Goal: Task Accomplishment & Management: Manage account settings

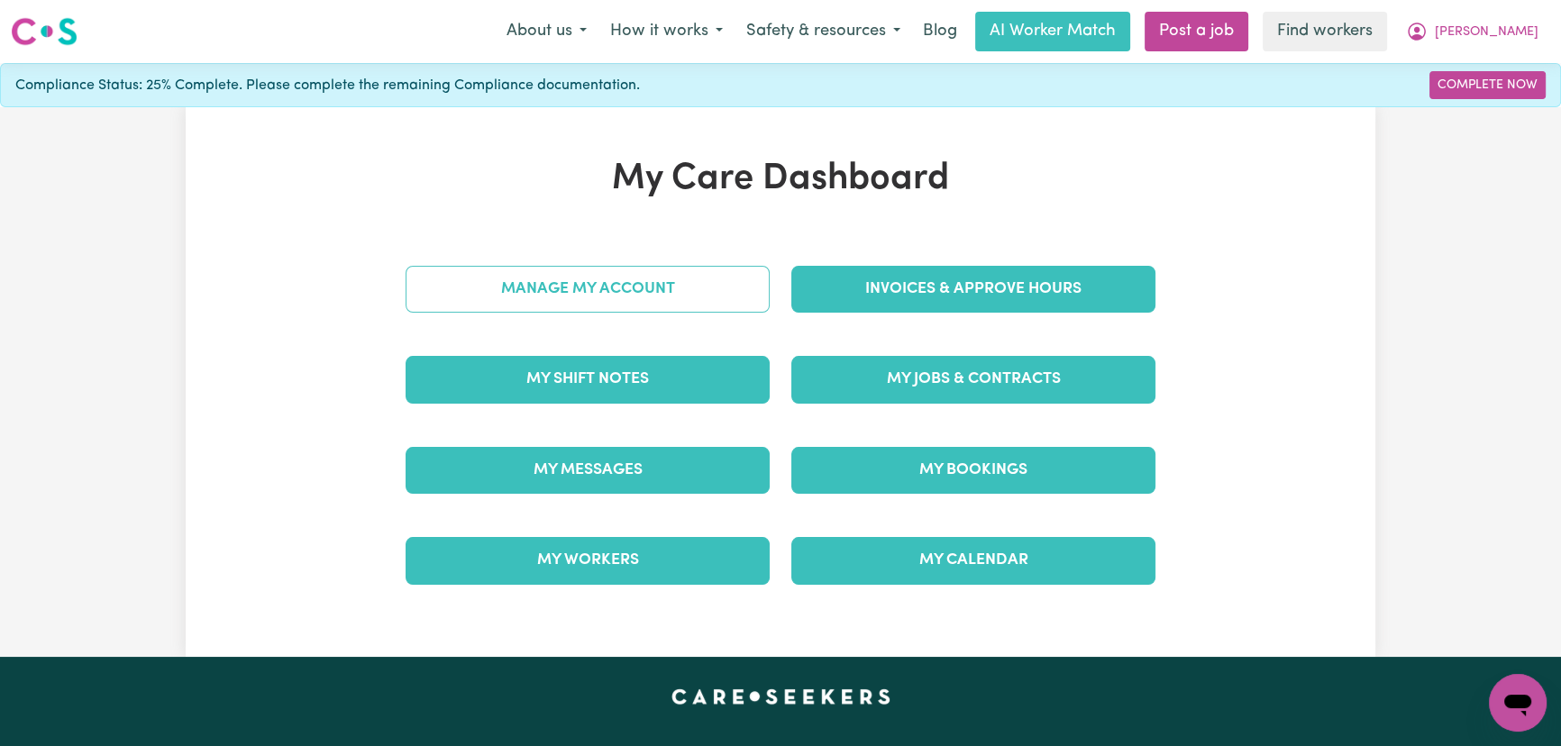
click at [607, 297] on link "Manage My Account" at bounding box center [588, 289] width 364 height 47
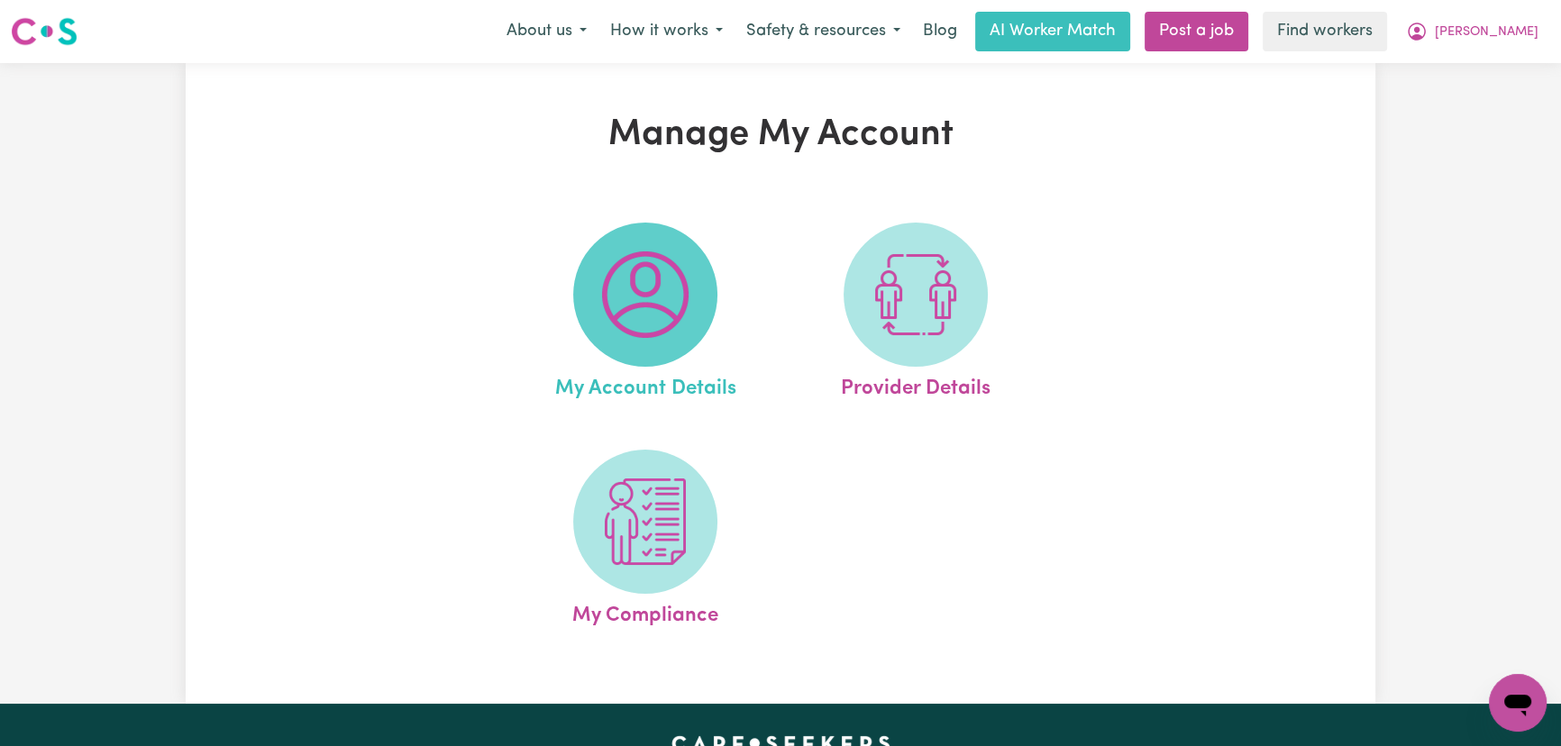
click at [689, 335] on span at bounding box center [645, 295] width 144 height 144
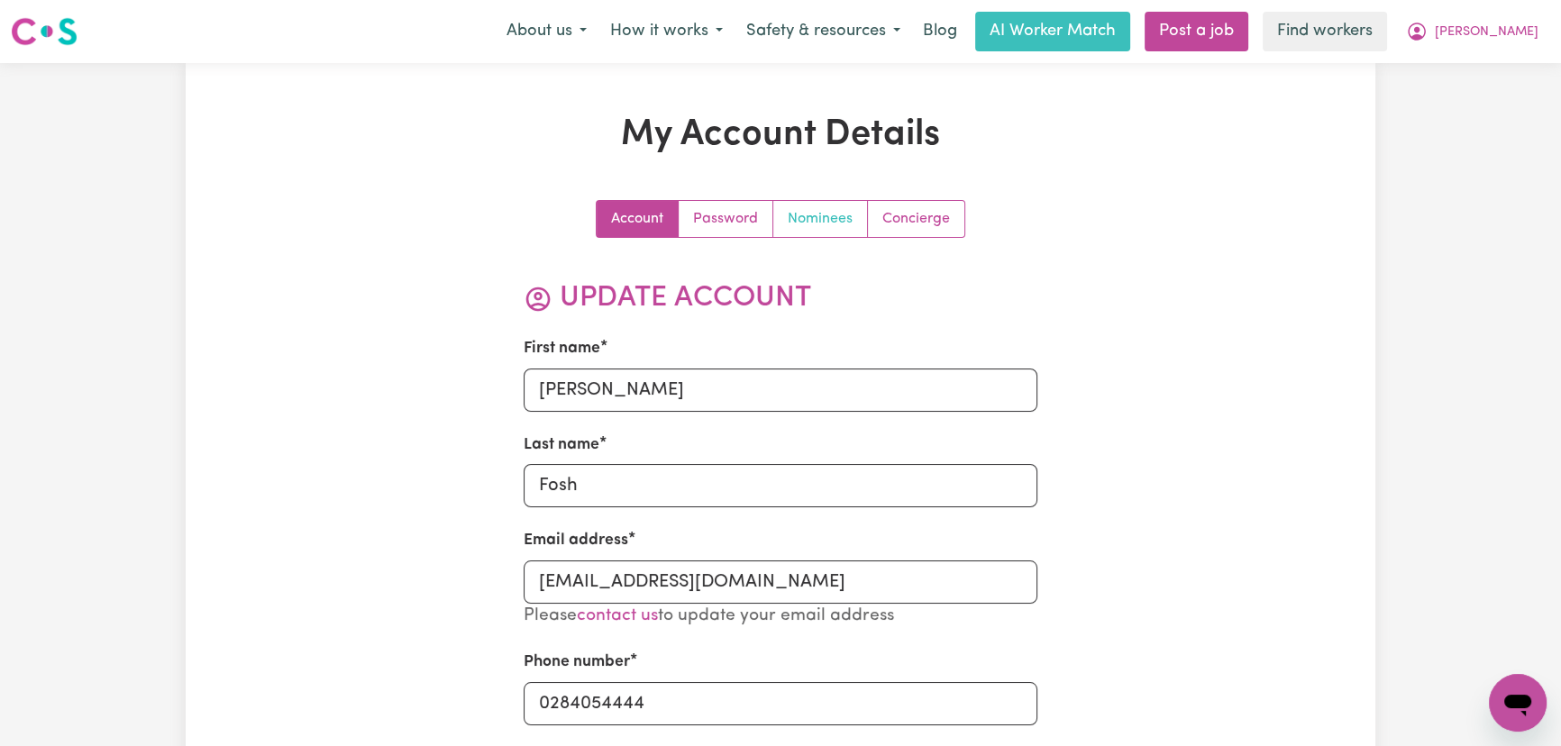
click at [841, 226] on link "Nominees" at bounding box center [820, 219] width 95 height 36
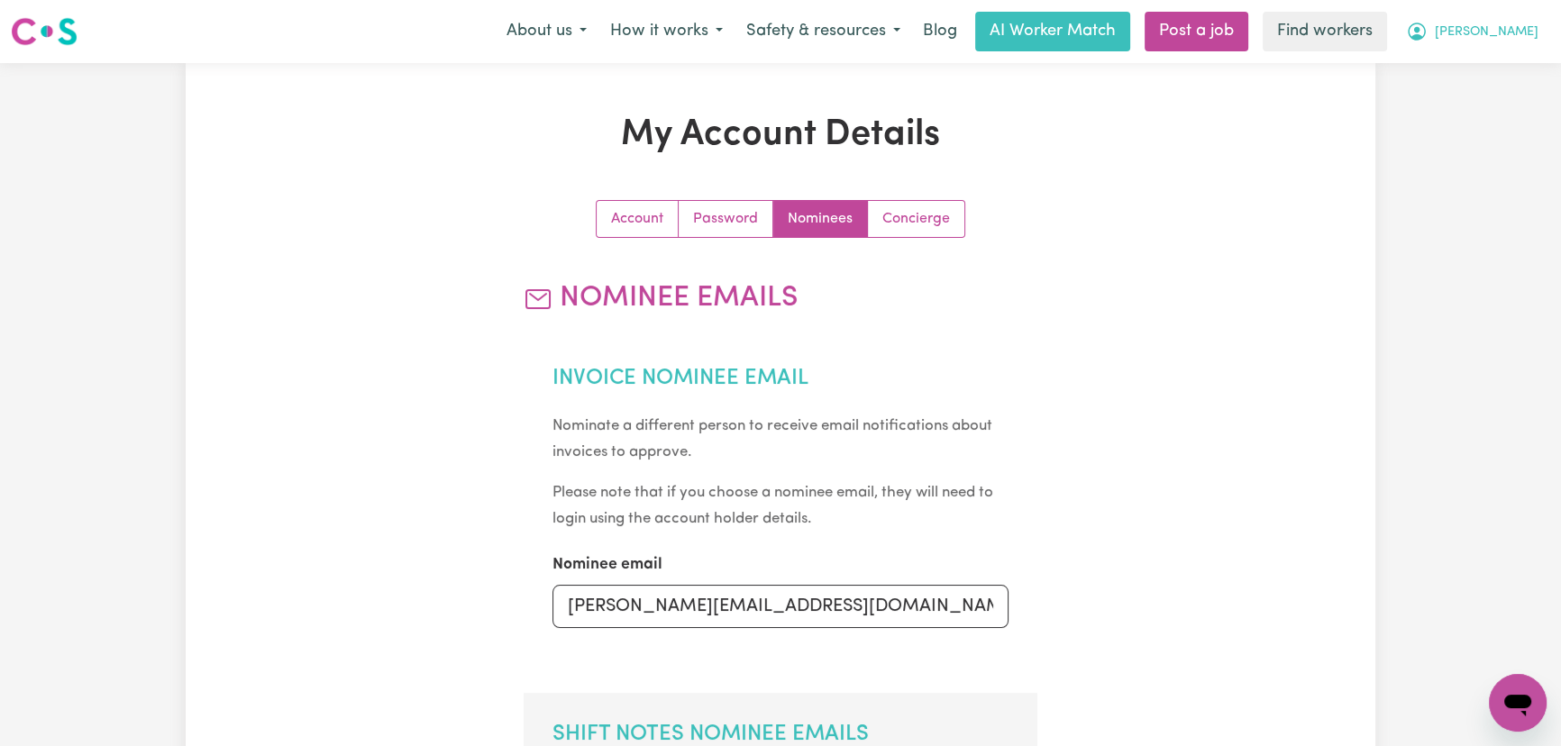
click at [1516, 24] on span "[PERSON_NAME]" at bounding box center [1487, 33] width 104 height 20
click at [1505, 70] on link "My Dashboard" at bounding box center [1478, 70] width 142 height 34
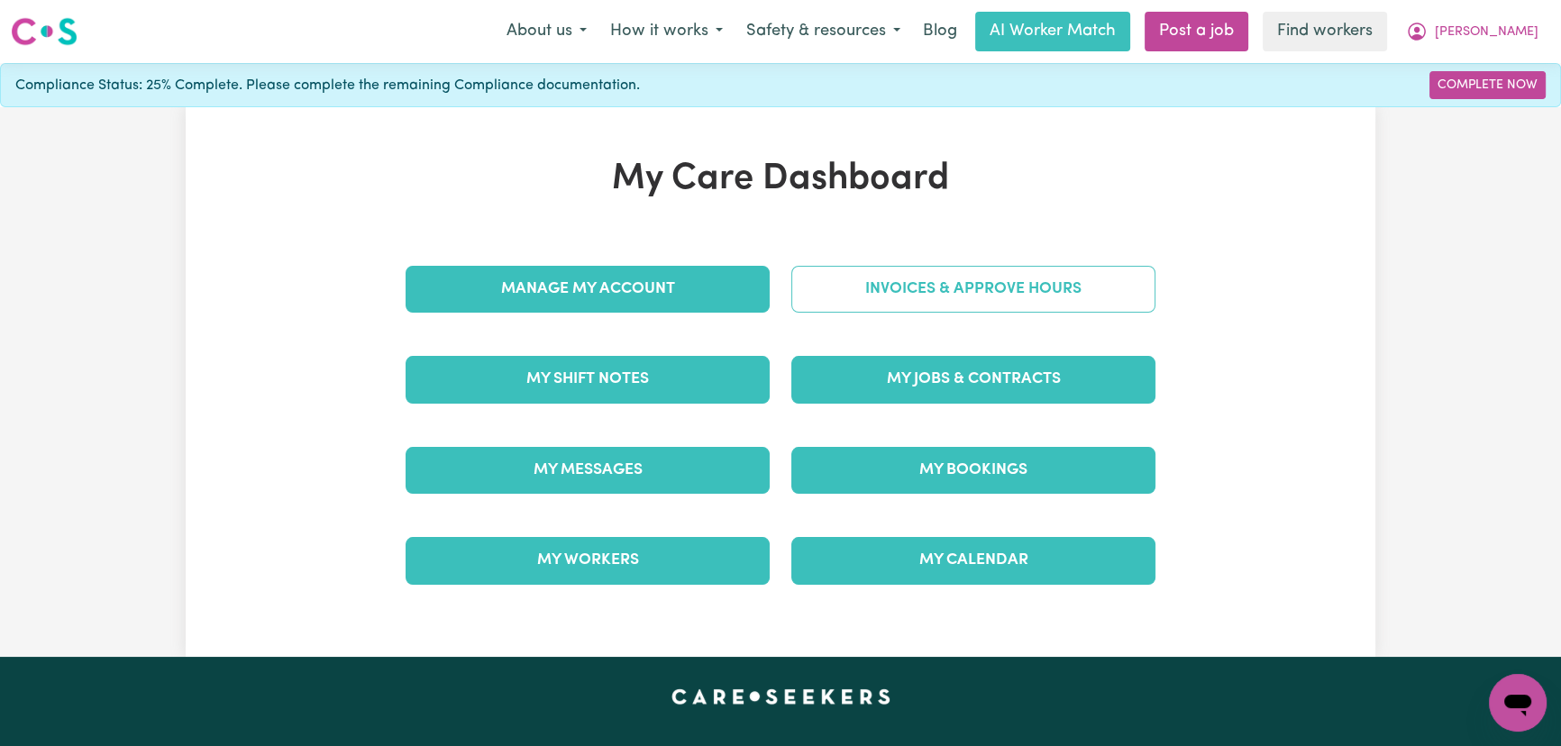
click at [840, 297] on link "Invoices & Approve Hours" at bounding box center [973, 289] width 364 height 47
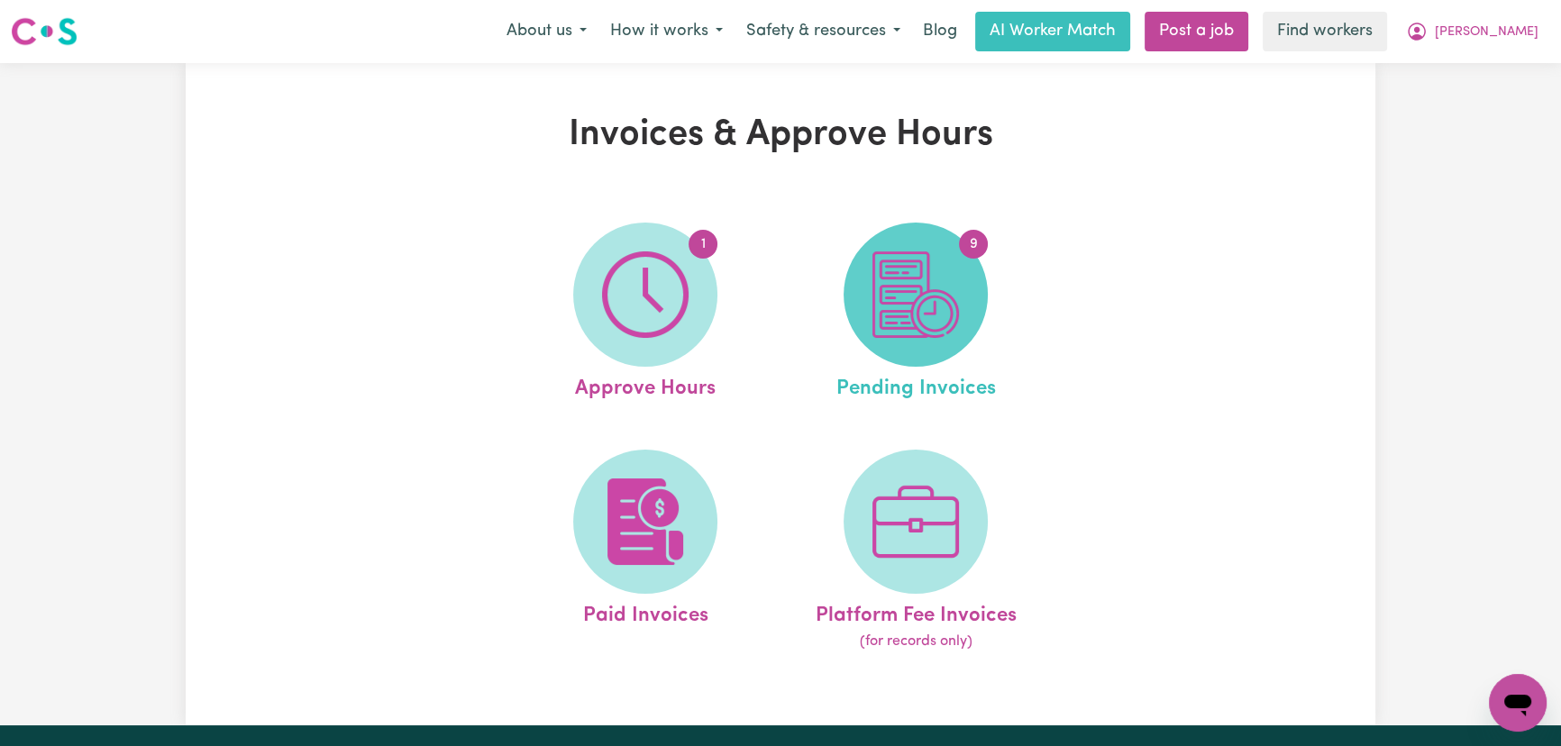
click at [912, 296] on img at bounding box center [915, 294] width 87 height 87
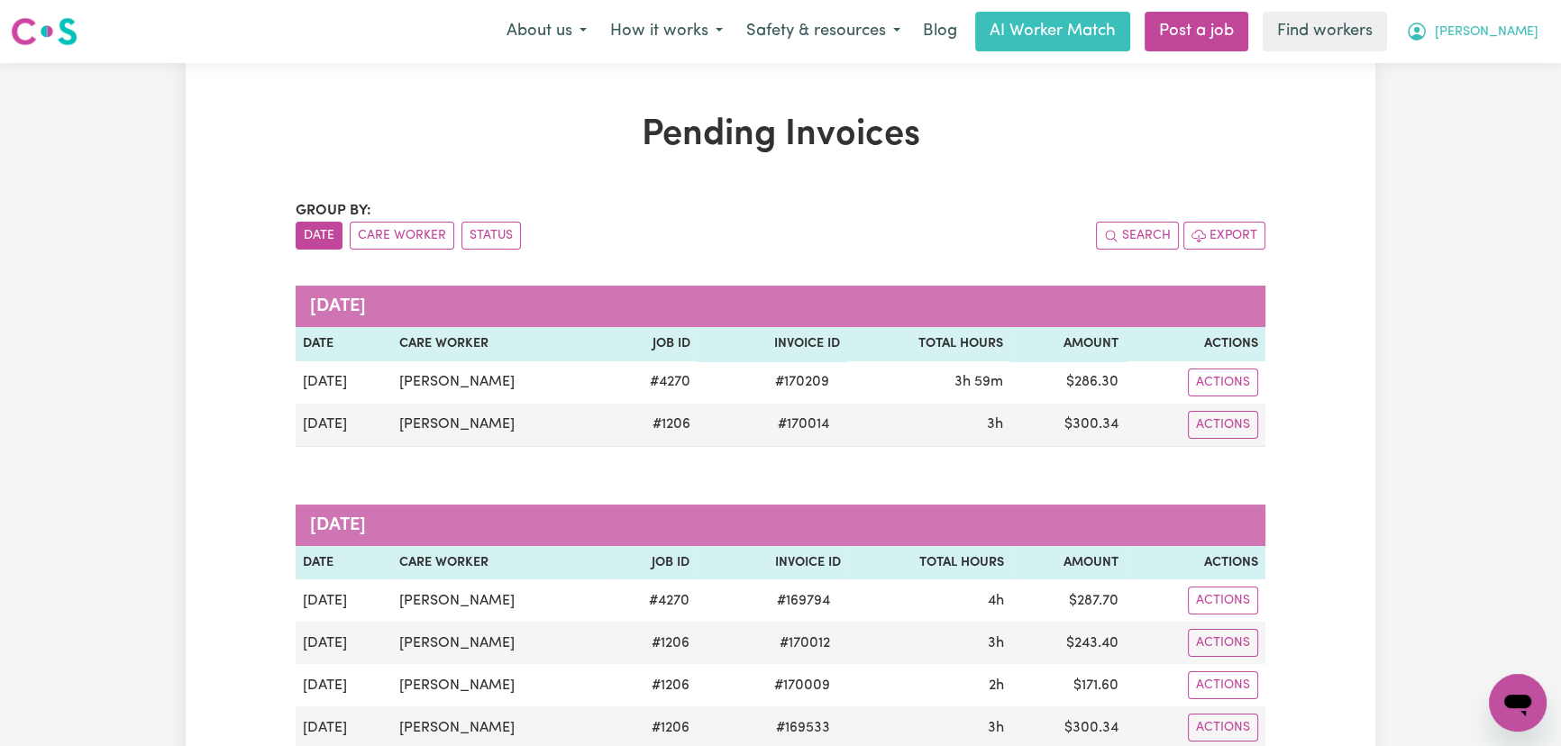
click at [1541, 32] on button "[PERSON_NAME]" at bounding box center [1472, 32] width 156 height 38
click at [1519, 57] on link "My Dashboard" at bounding box center [1478, 70] width 142 height 34
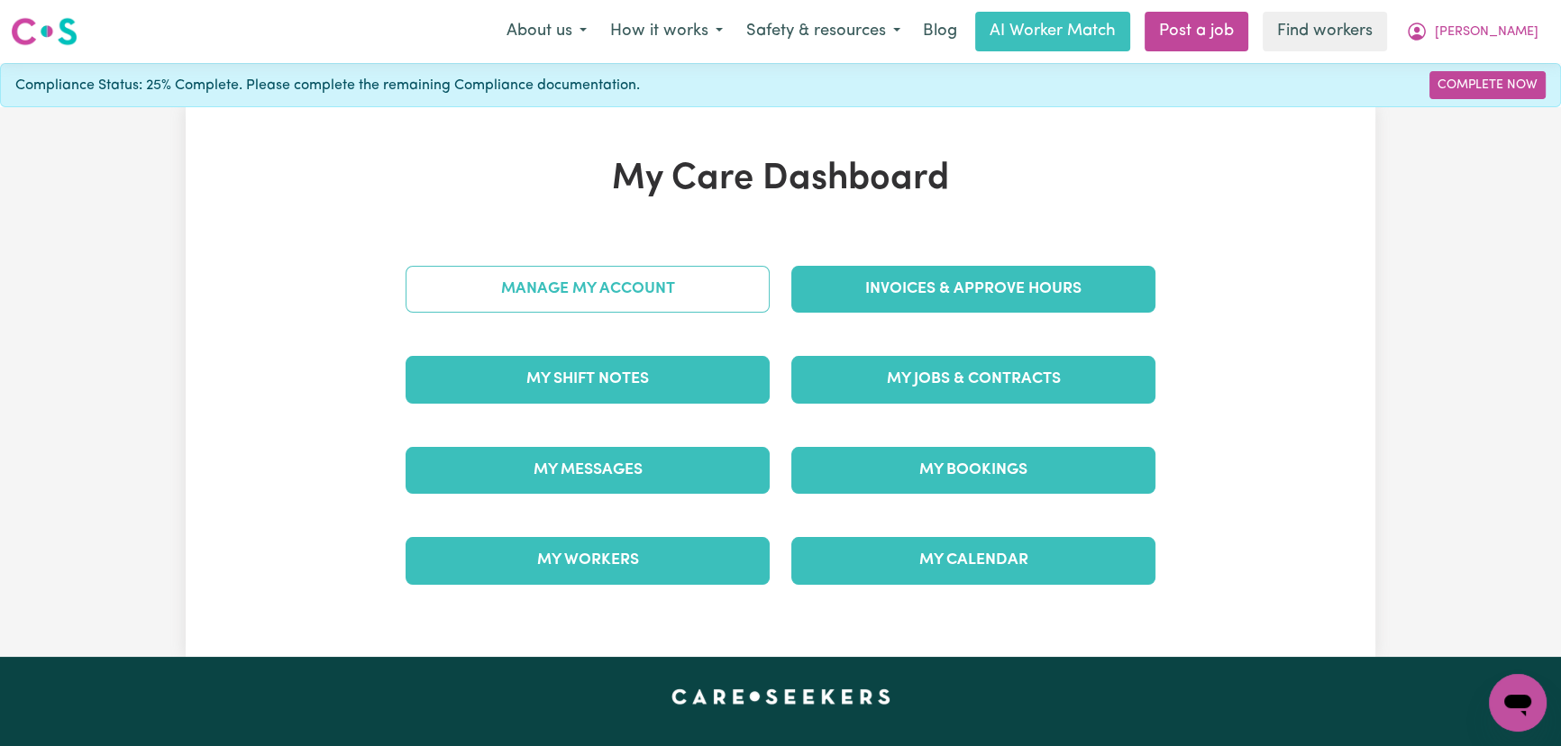
click at [676, 306] on link "Manage My Account" at bounding box center [588, 289] width 364 height 47
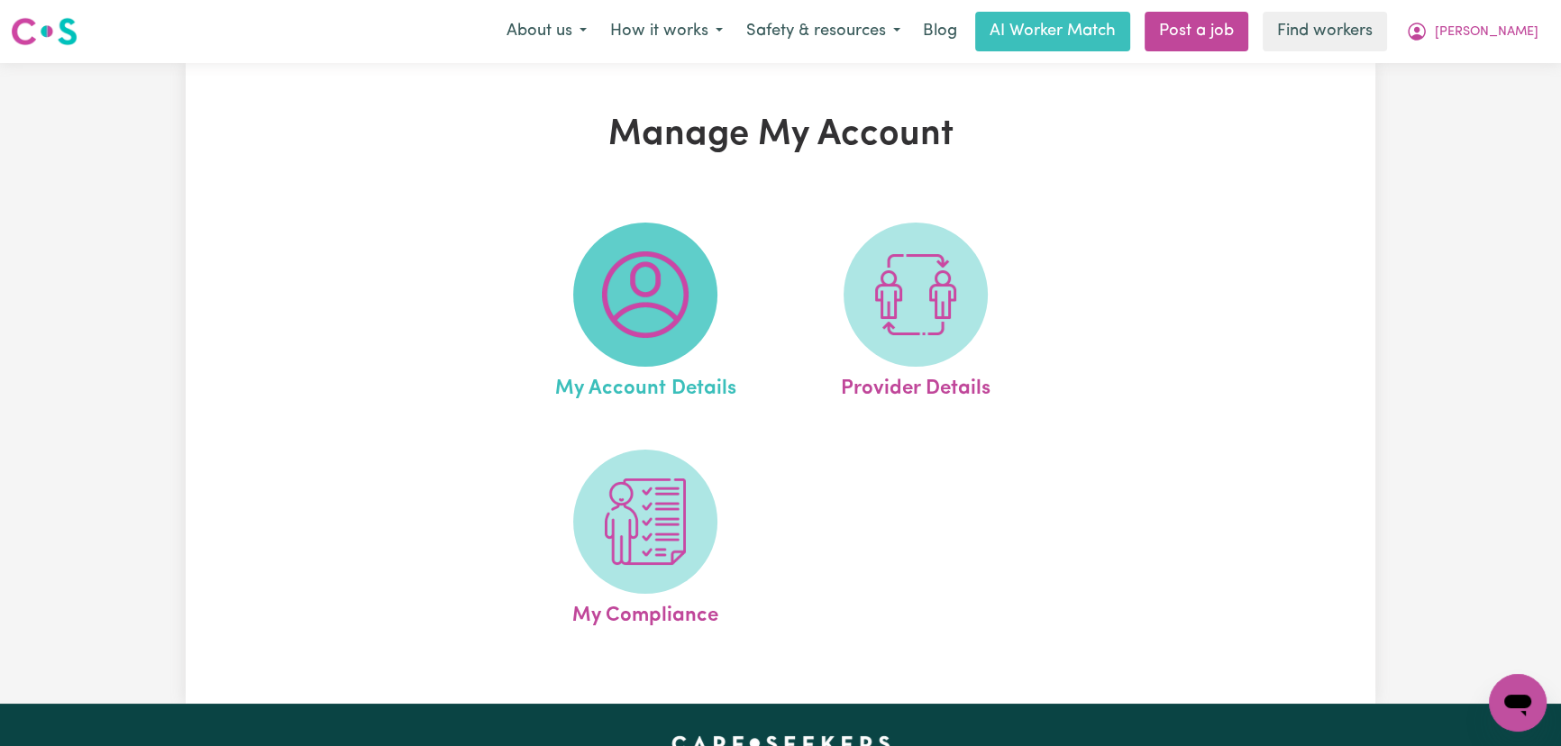
click at [686, 296] on img at bounding box center [645, 294] width 87 height 87
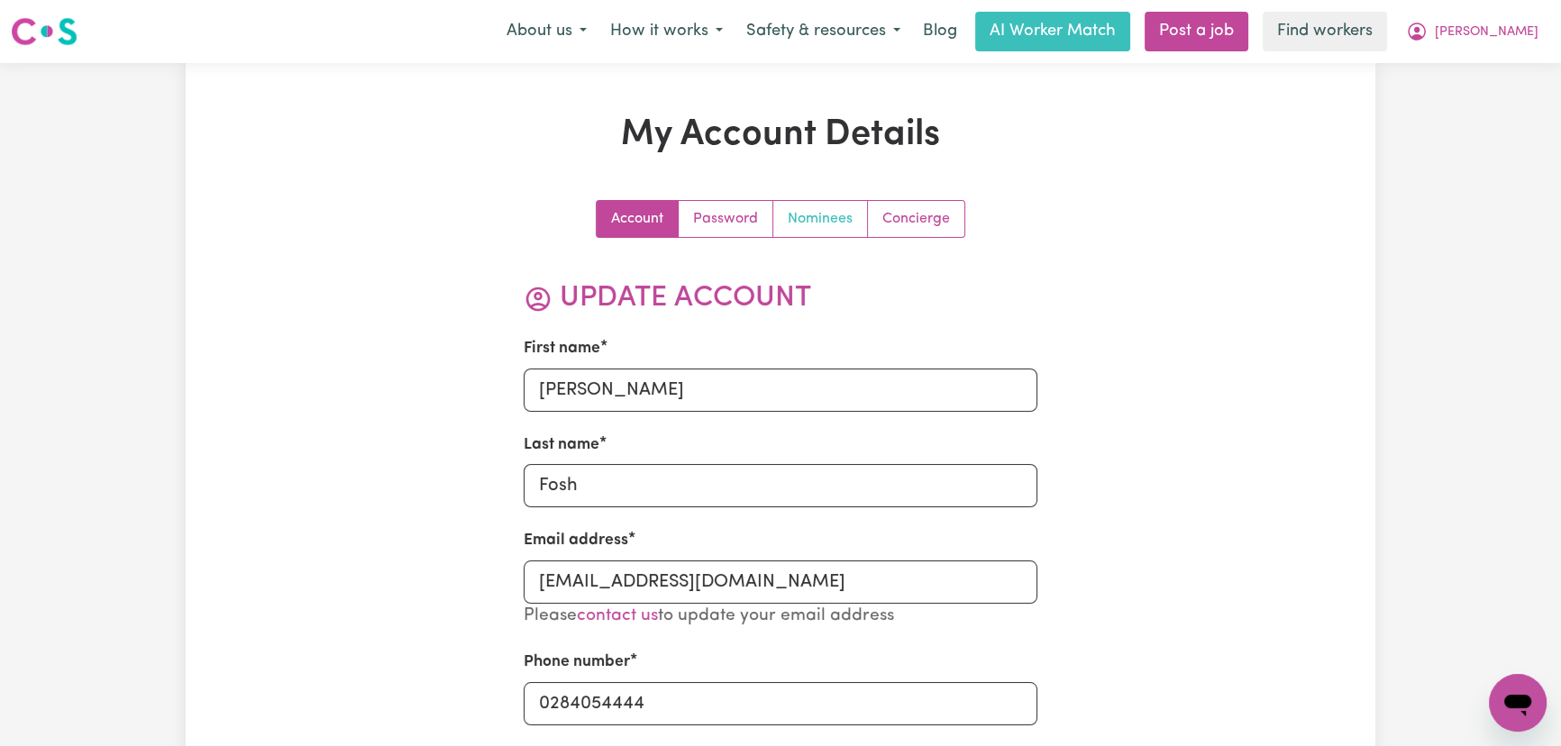
click at [835, 221] on link "Nominees" at bounding box center [820, 219] width 95 height 36
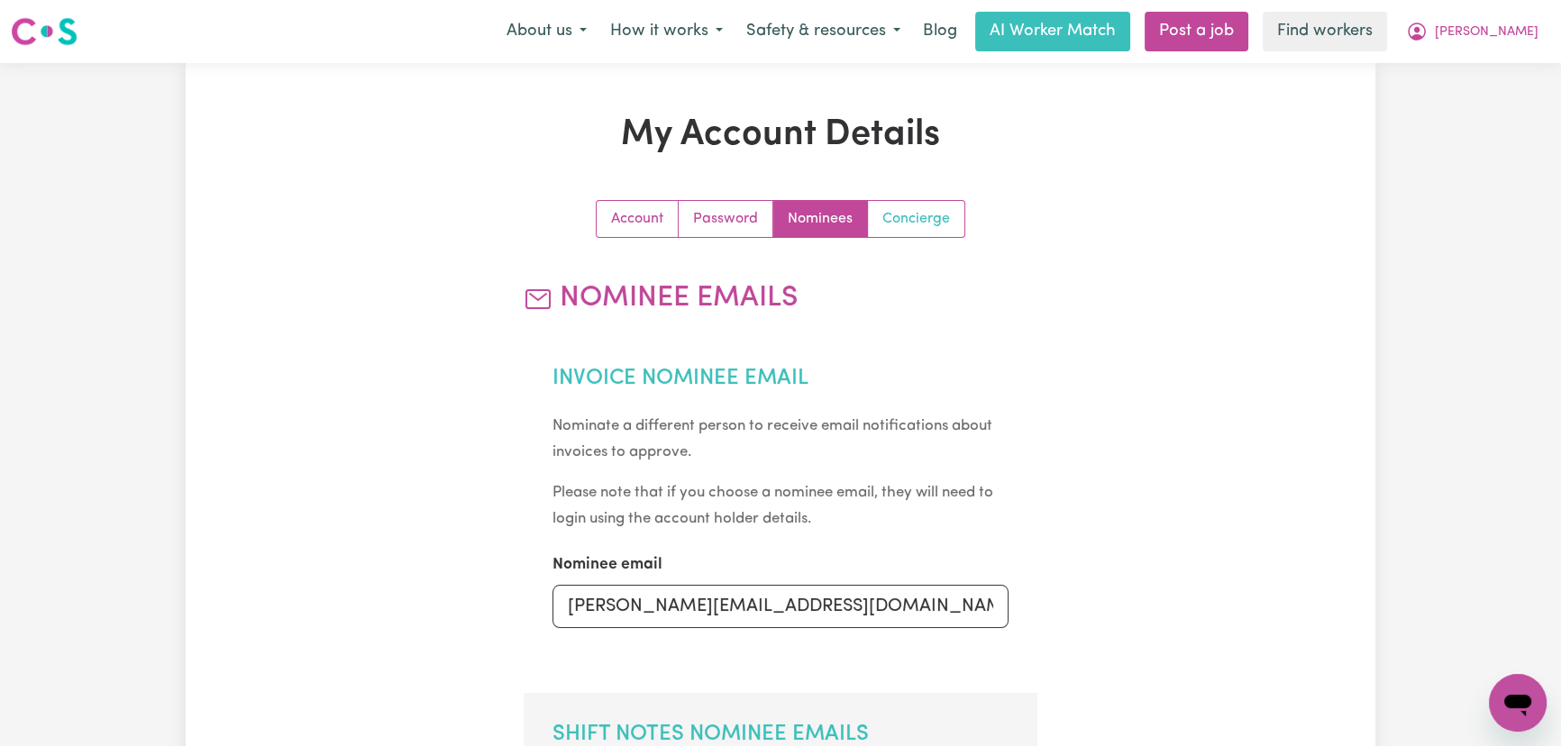
click at [880, 221] on link "Concierge" at bounding box center [916, 219] width 96 height 36
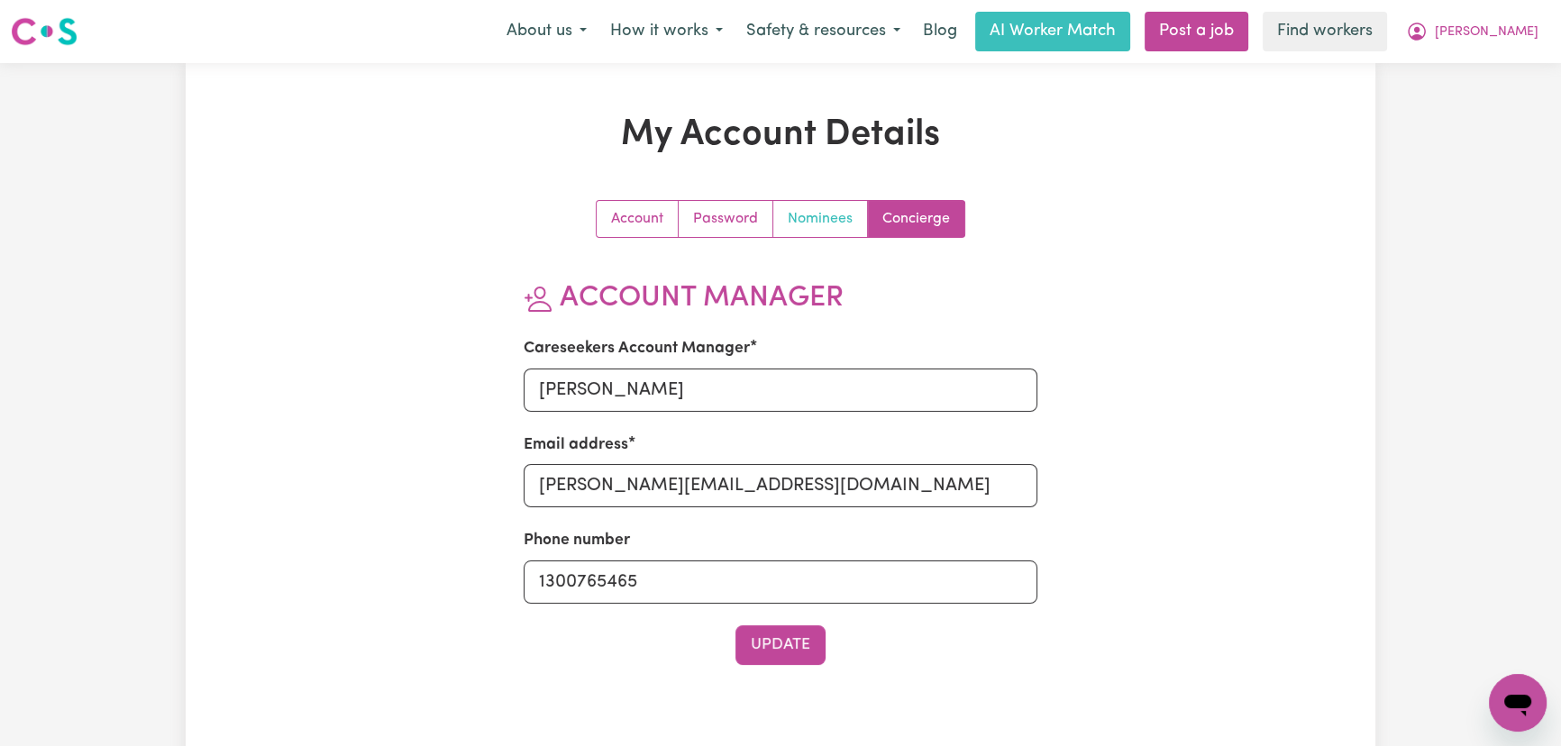
click at [801, 227] on link "Nominees" at bounding box center [820, 219] width 95 height 36
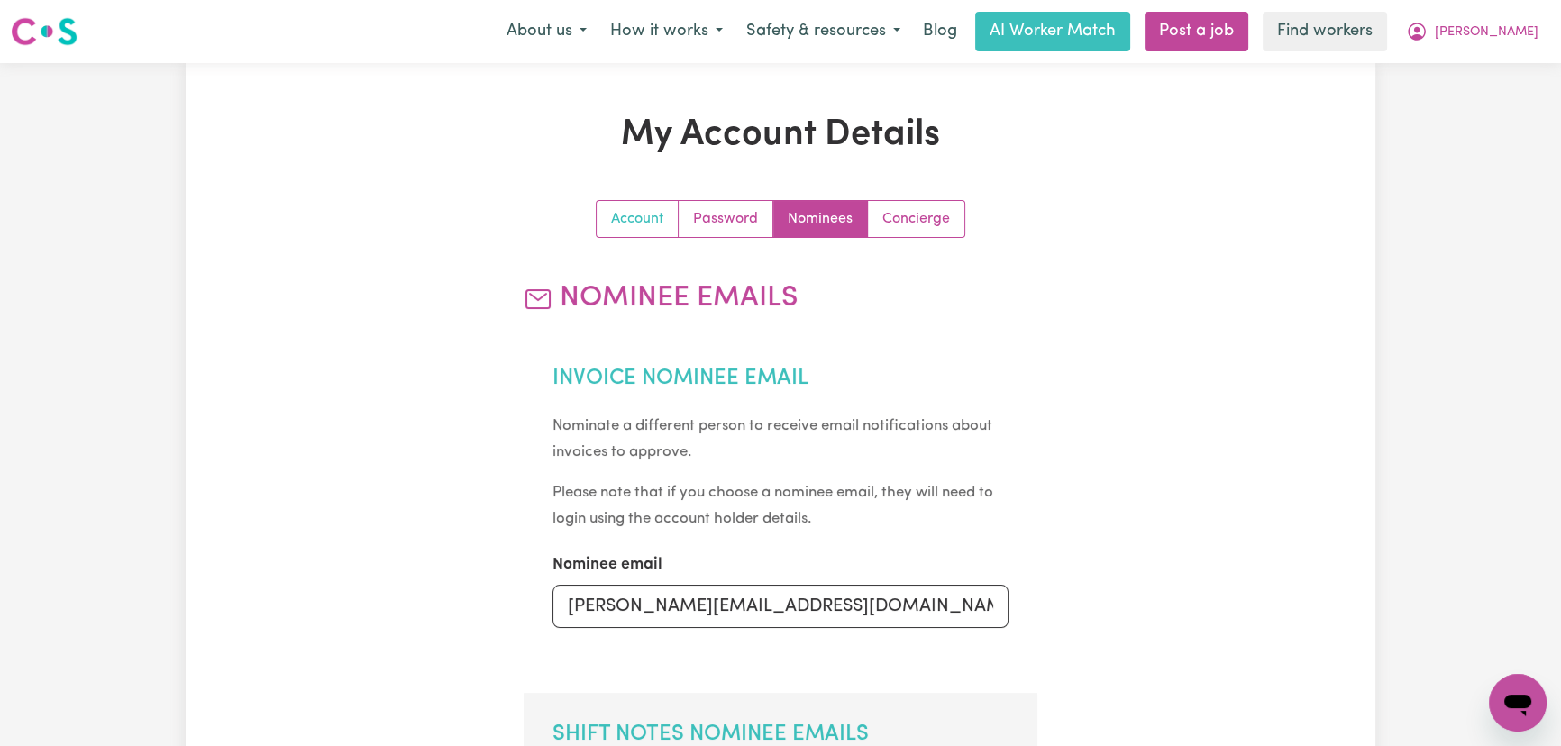
click at [636, 223] on link "Account" at bounding box center [638, 219] width 82 height 36
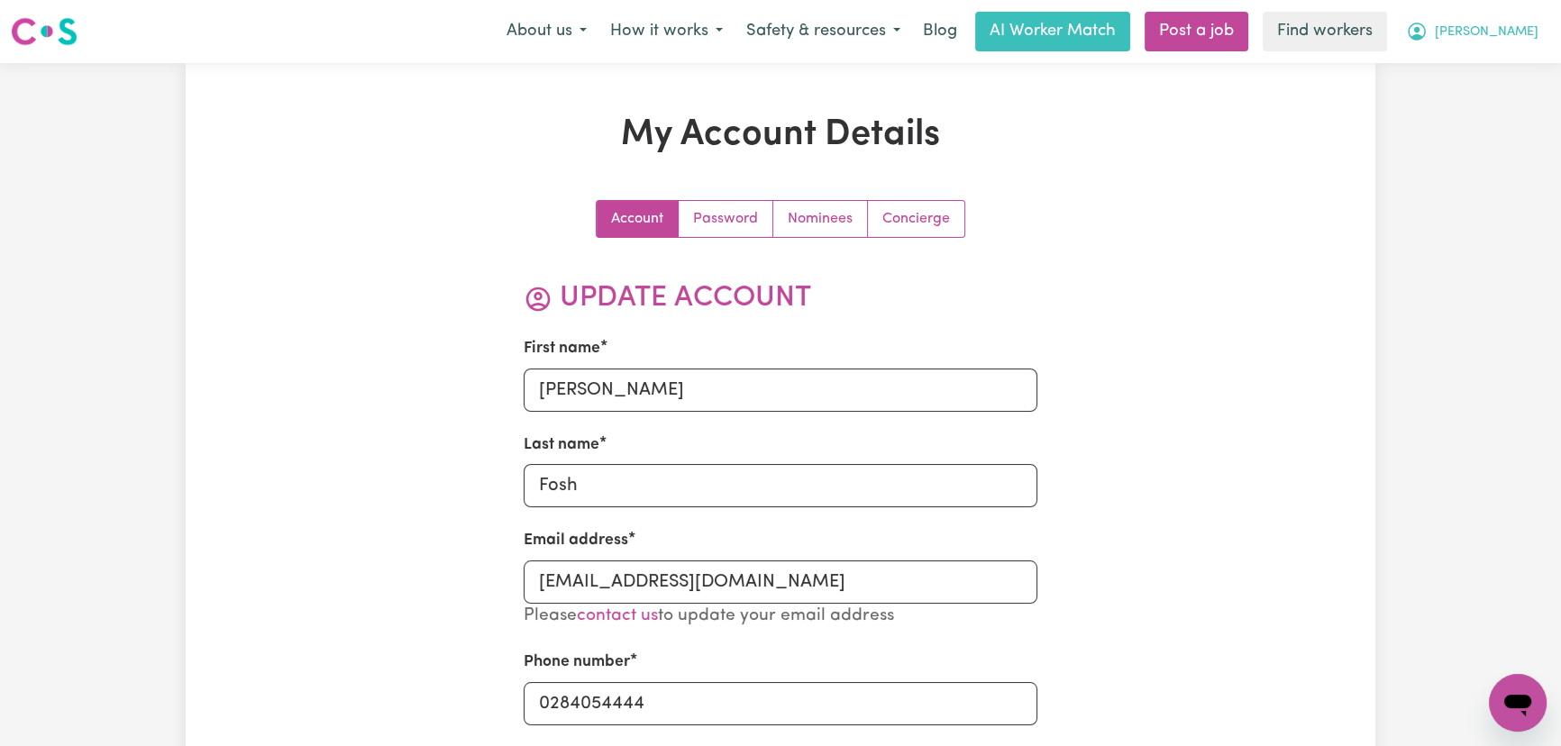
click at [1489, 21] on button "[PERSON_NAME]" at bounding box center [1472, 32] width 156 height 38
click at [1482, 68] on link "My Dashboard" at bounding box center [1478, 70] width 142 height 34
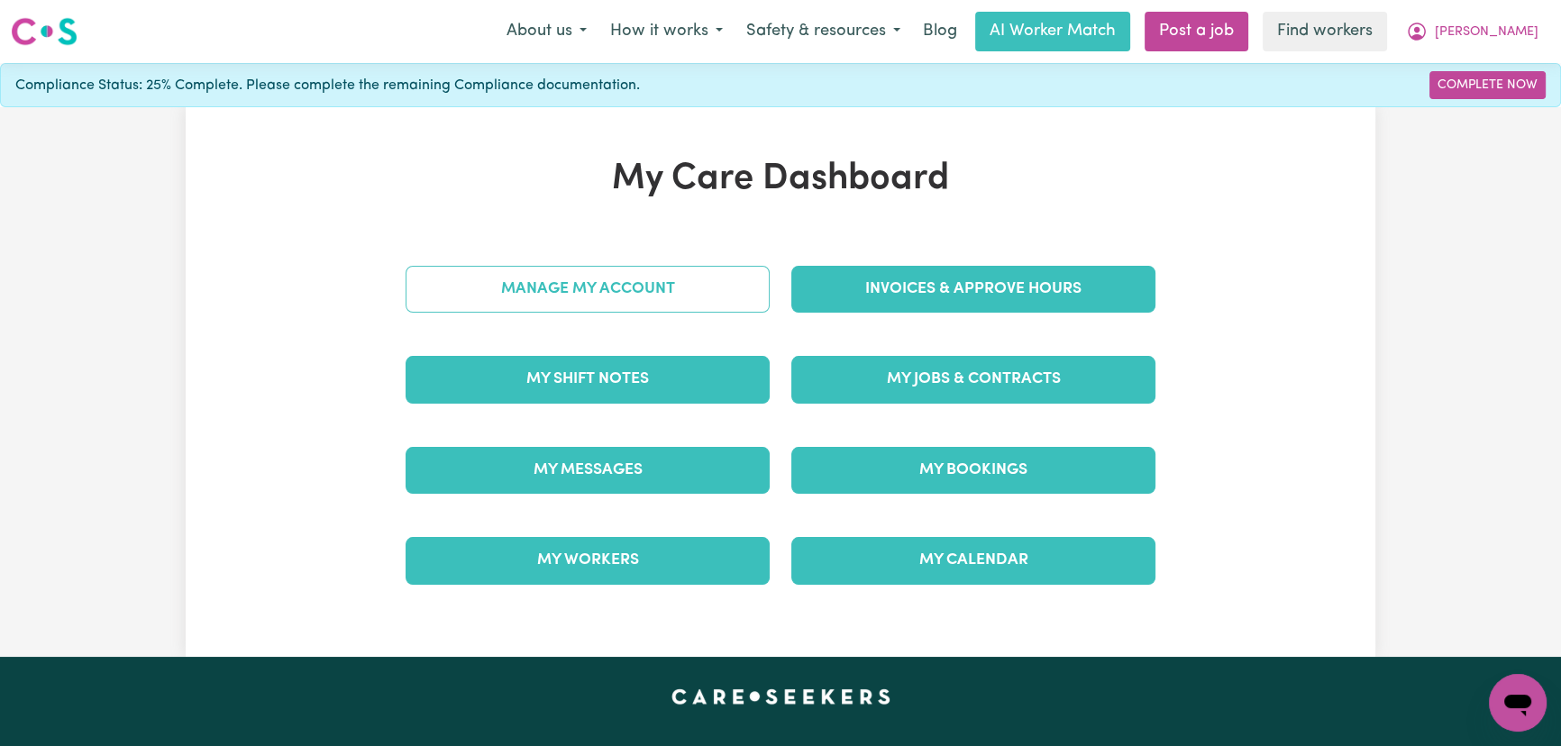
click at [713, 291] on link "Manage My Account" at bounding box center [588, 289] width 364 height 47
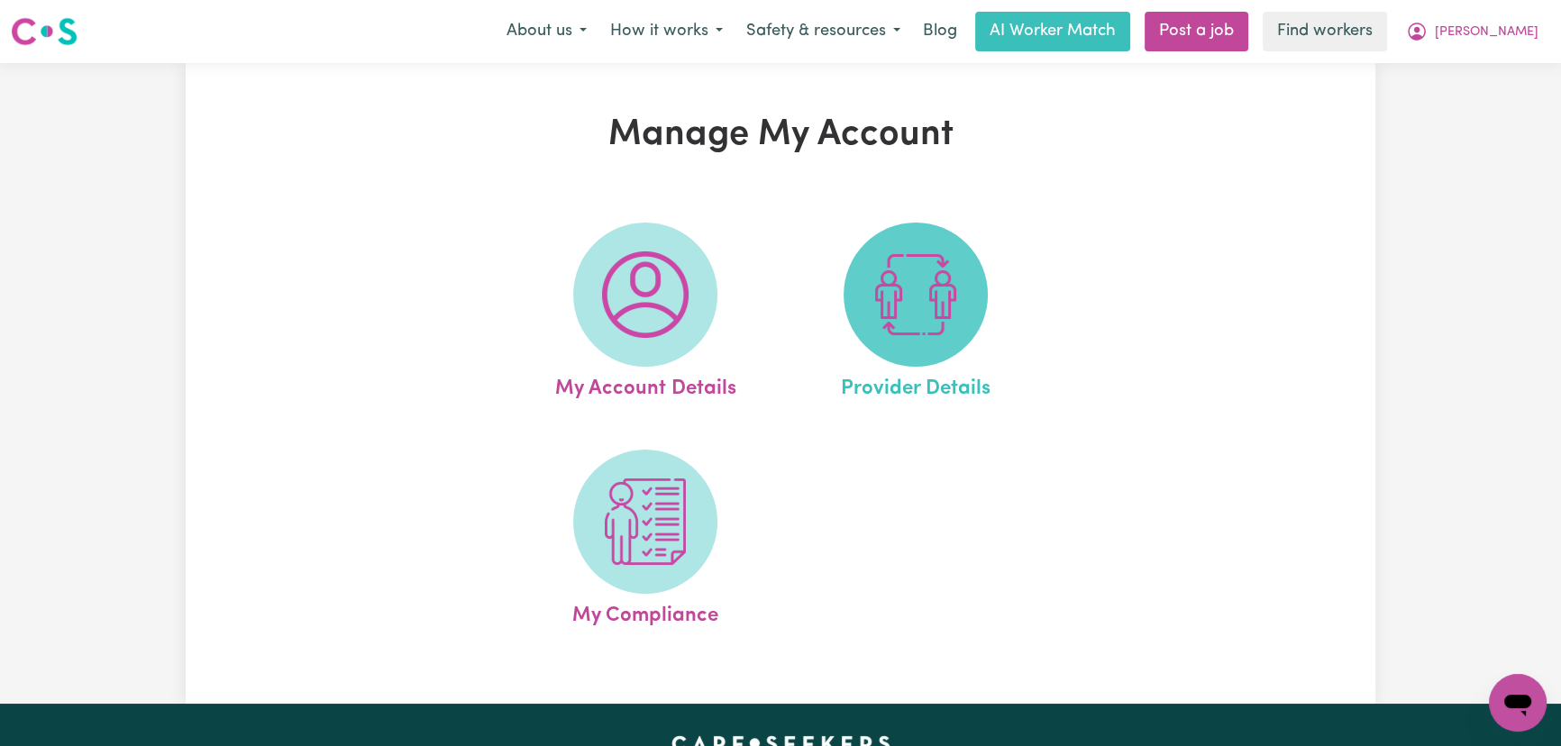
click at [942, 307] on img at bounding box center [915, 294] width 87 height 87
select select "NDIS_FUNDING_SELF_MANAGED"
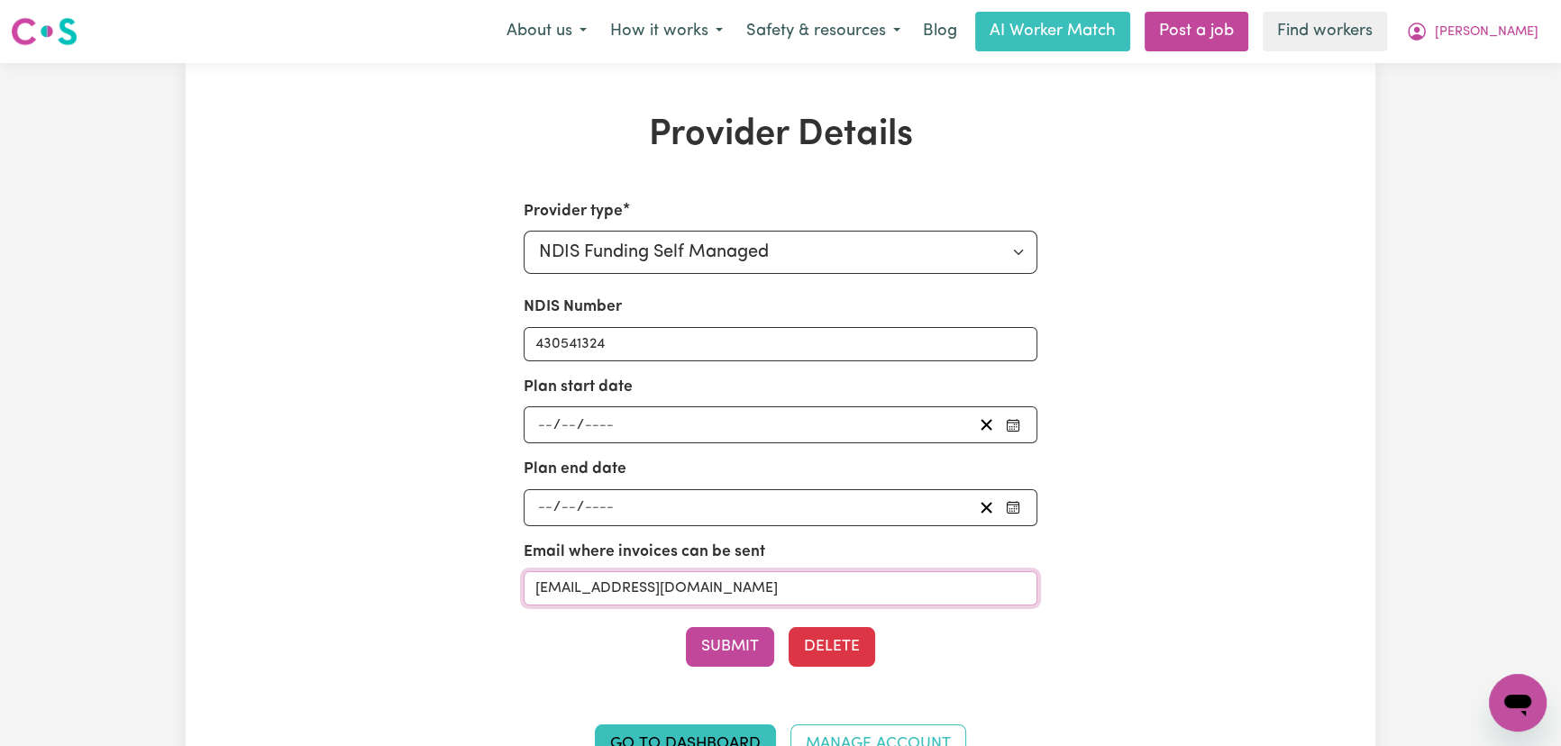
click at [670, 584] on input "[EMAIL_ADDRESS][DOMAIN_NAME]" at bounding box center [781, 588] width 515 height 34
type input "[EMAIL_ADDRESS][DOMAIN_NAME]"
click at [722, 658] on button "Submit" at bounding box center [730, 647] width 88 height 40
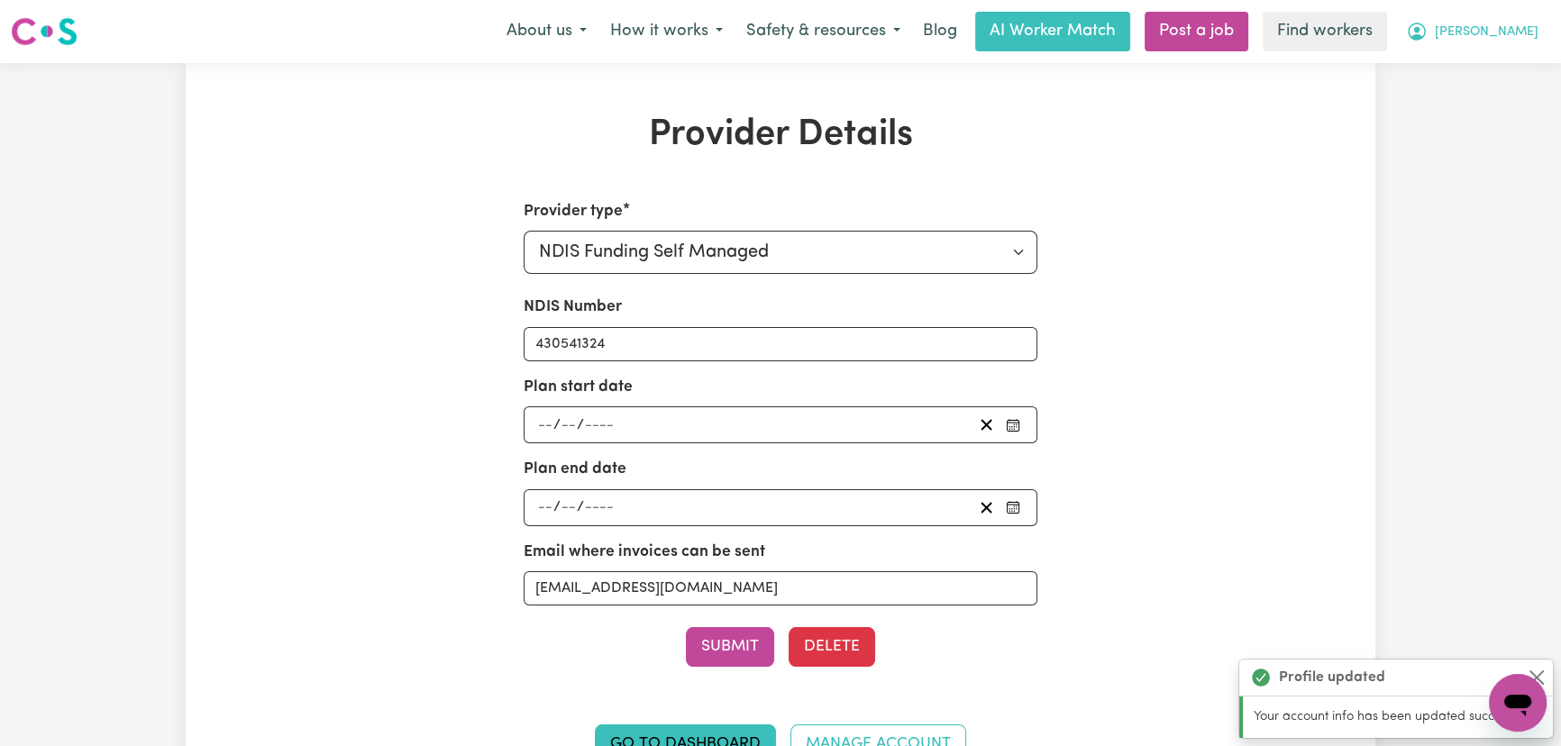
click at [1513, 37] on span "[PERSON_NAME]" at bounding box center [1487, 33] width 104 height 20
click at [1518, 73] on link "My Dashboard" at bounding box center [1478, 70] width 142 height 34
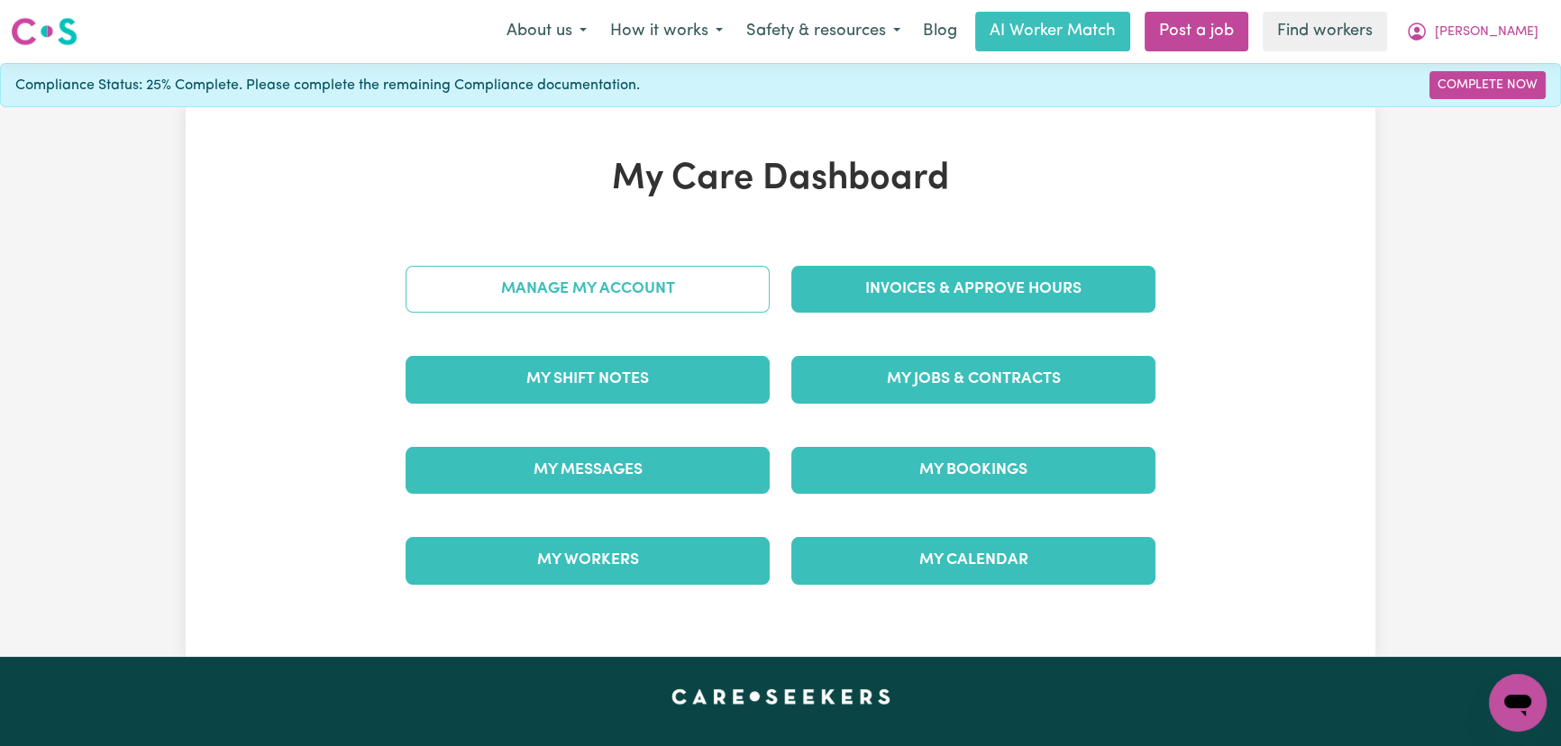
click at [678, 279] on link "Manage My Account" at bounding box center [588, 289] width 364 height 47
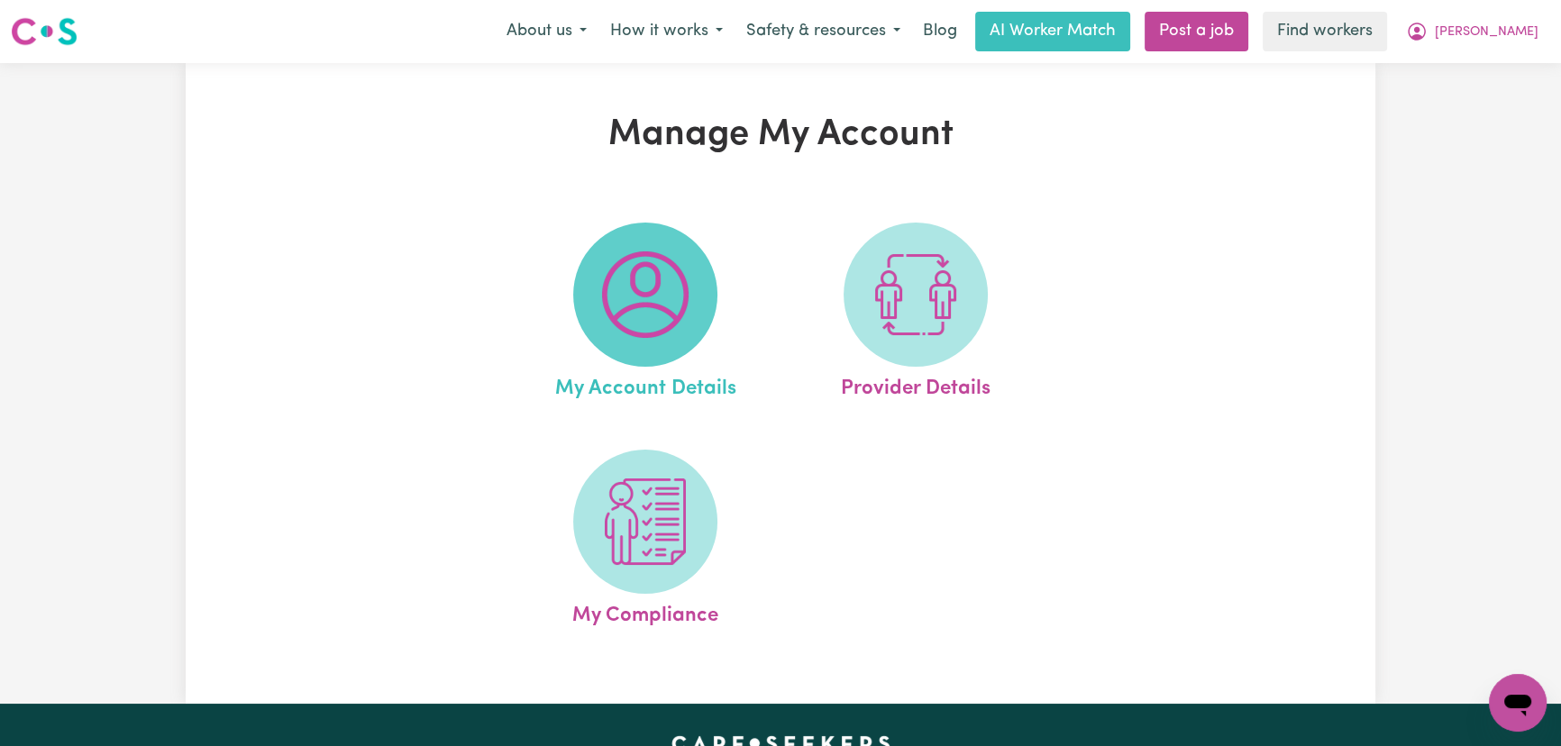
click at [672, 296] on img at bounding box center [645, 294] width 87 height 87
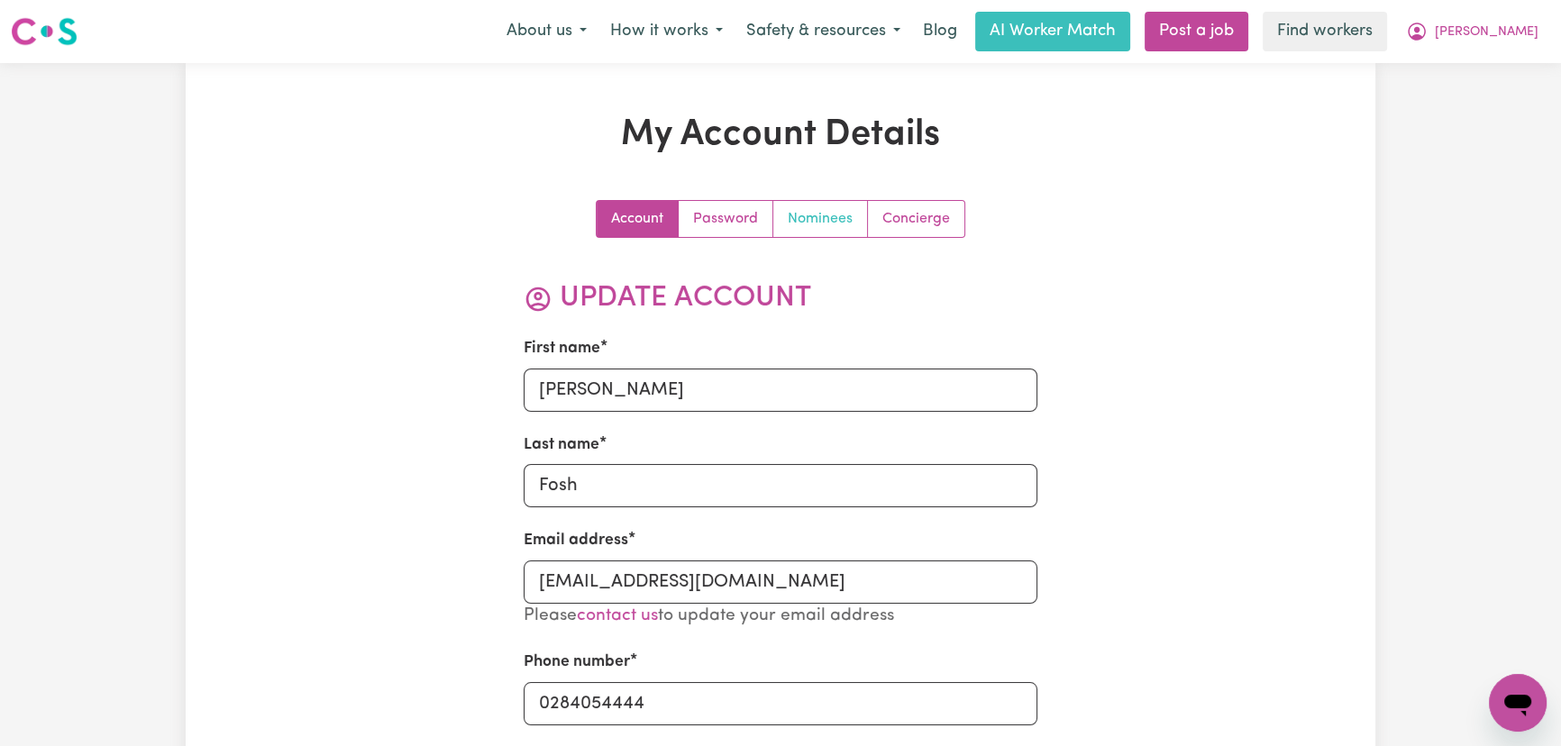
click at [804, 220] on link "Nominees" at bounding box center [820, 219] width 95 height 36
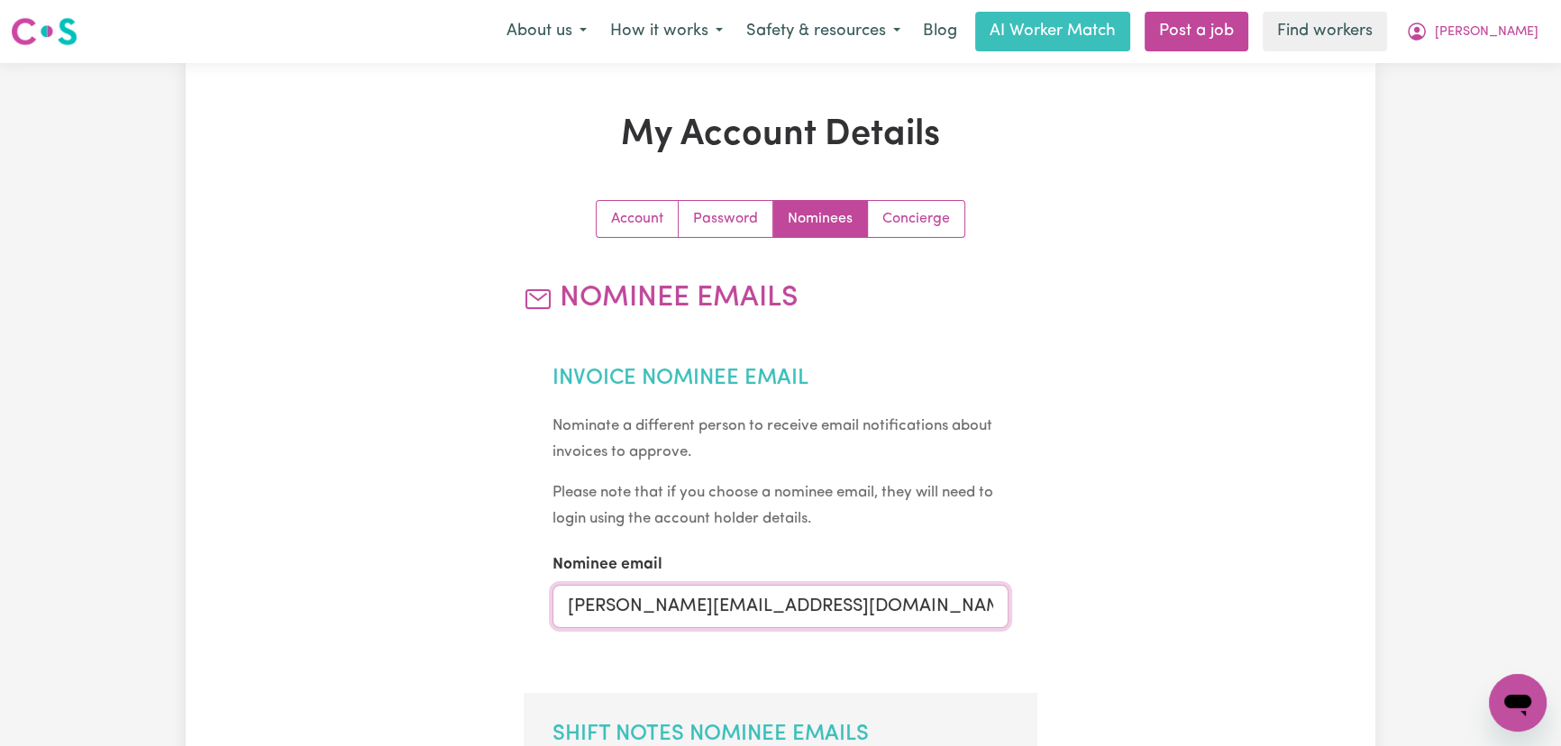
click at [686, 591] on input "[PERSON_NAME][EMAIL_ADDRESS][DOMAIN_NAME]" at bounding box center [780, 606] width 457 height 43
type input "[EMAIL_ADDRESS][DOMAIN_NAME]"
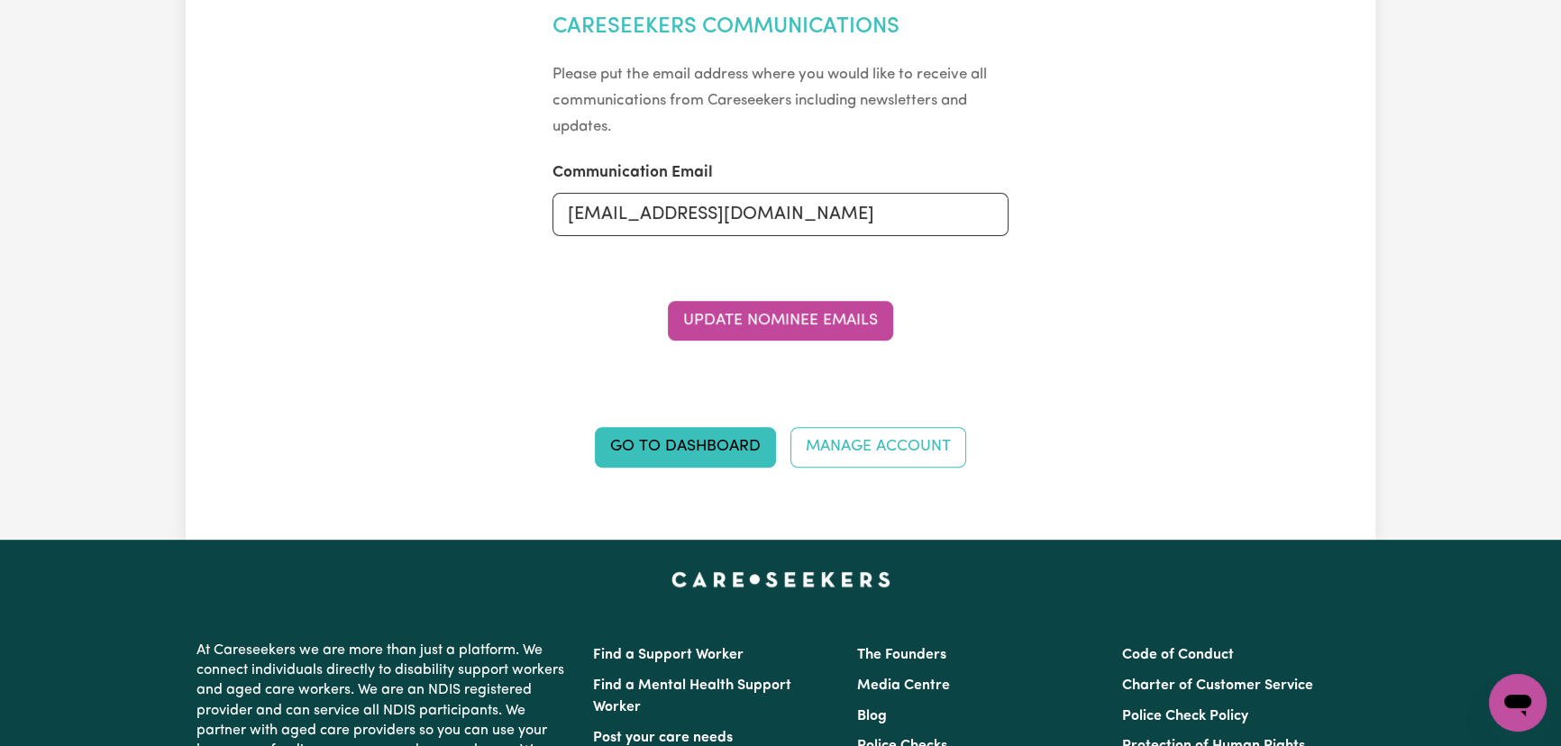
scroll to position [819, 0]
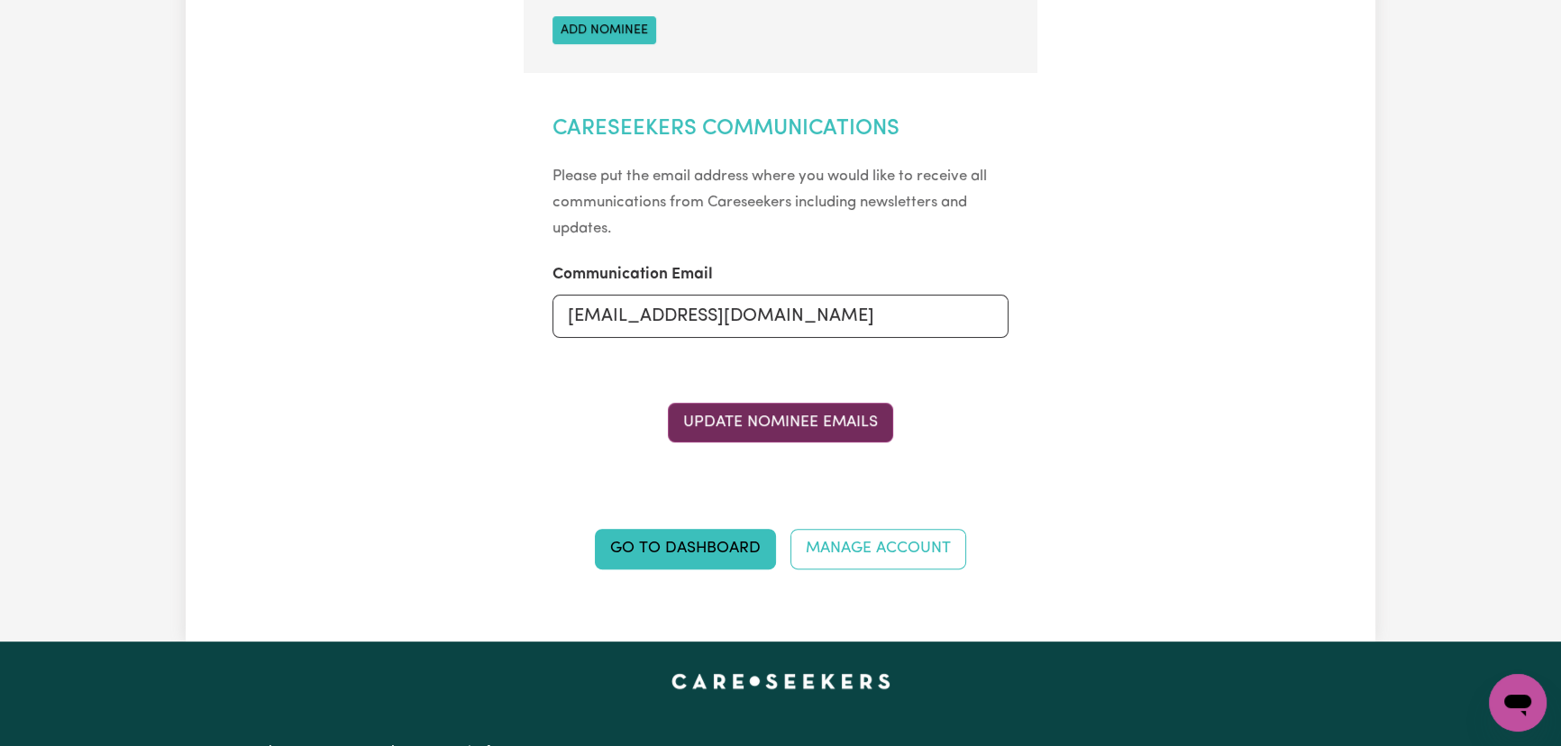
click at [818, 423] on button "Update Nominee Emails" at bounding box center [780, 423] width 225 height 40
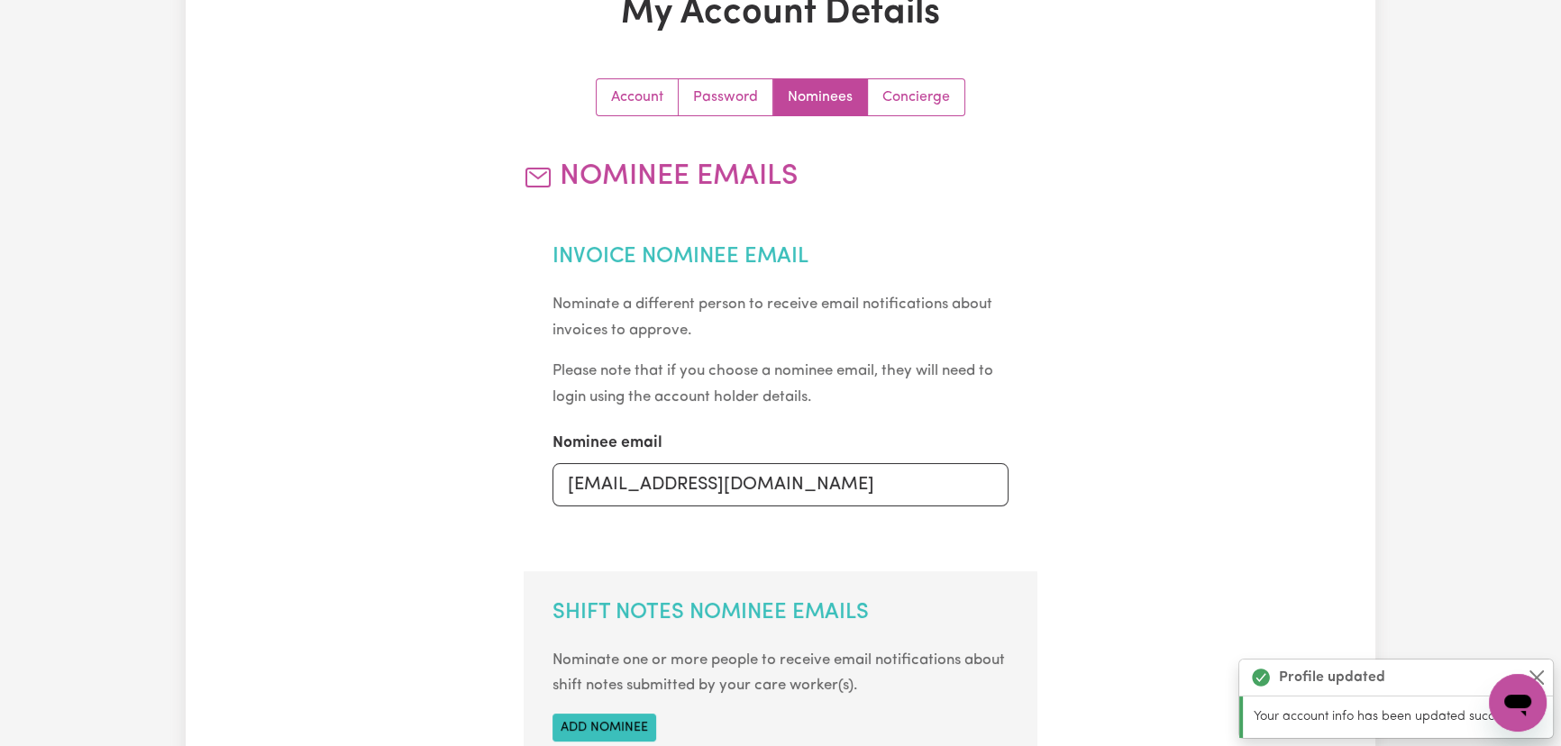
scroll to position [0, 0]
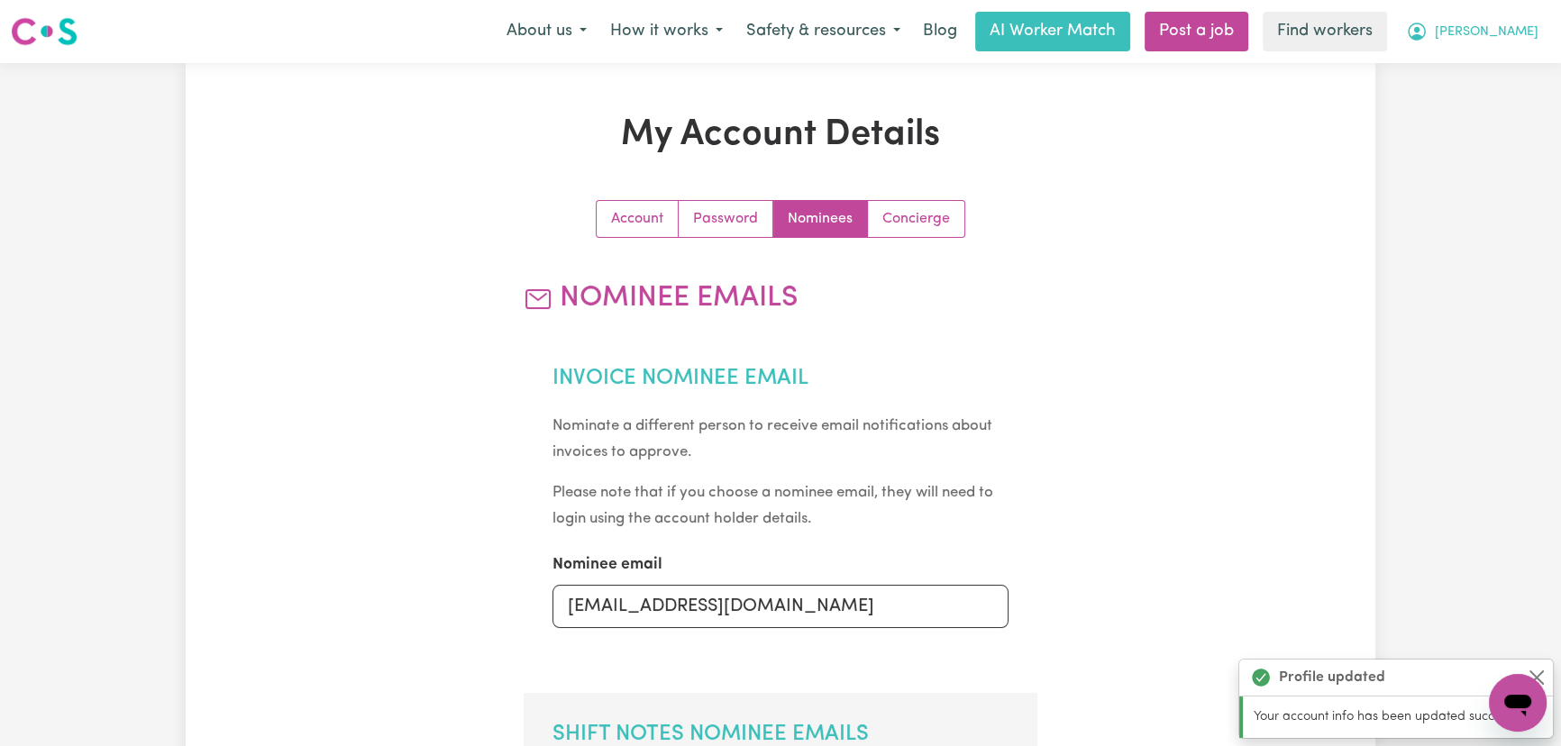
click at [1485, 31] on span "[PERSON_NAME]" at bounding box center [1487, 33] width 104 height 20
click at [1487, 72] on link "My Dashboard" at bounding box center [1478, 70] width 142 height 34
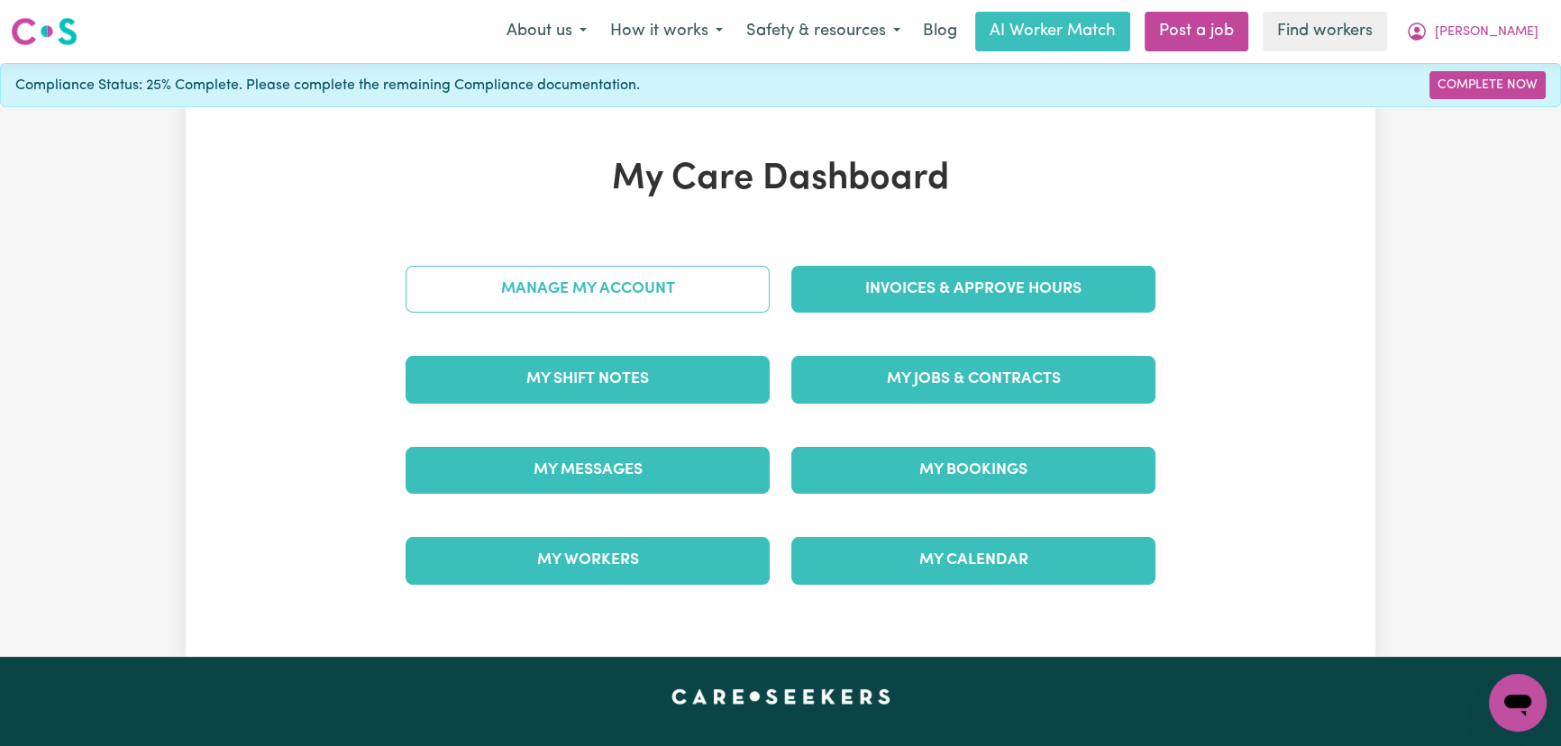
click at [612, 305] on link "Manage My Account" at bounding box center [588, 289] width 364 height 47
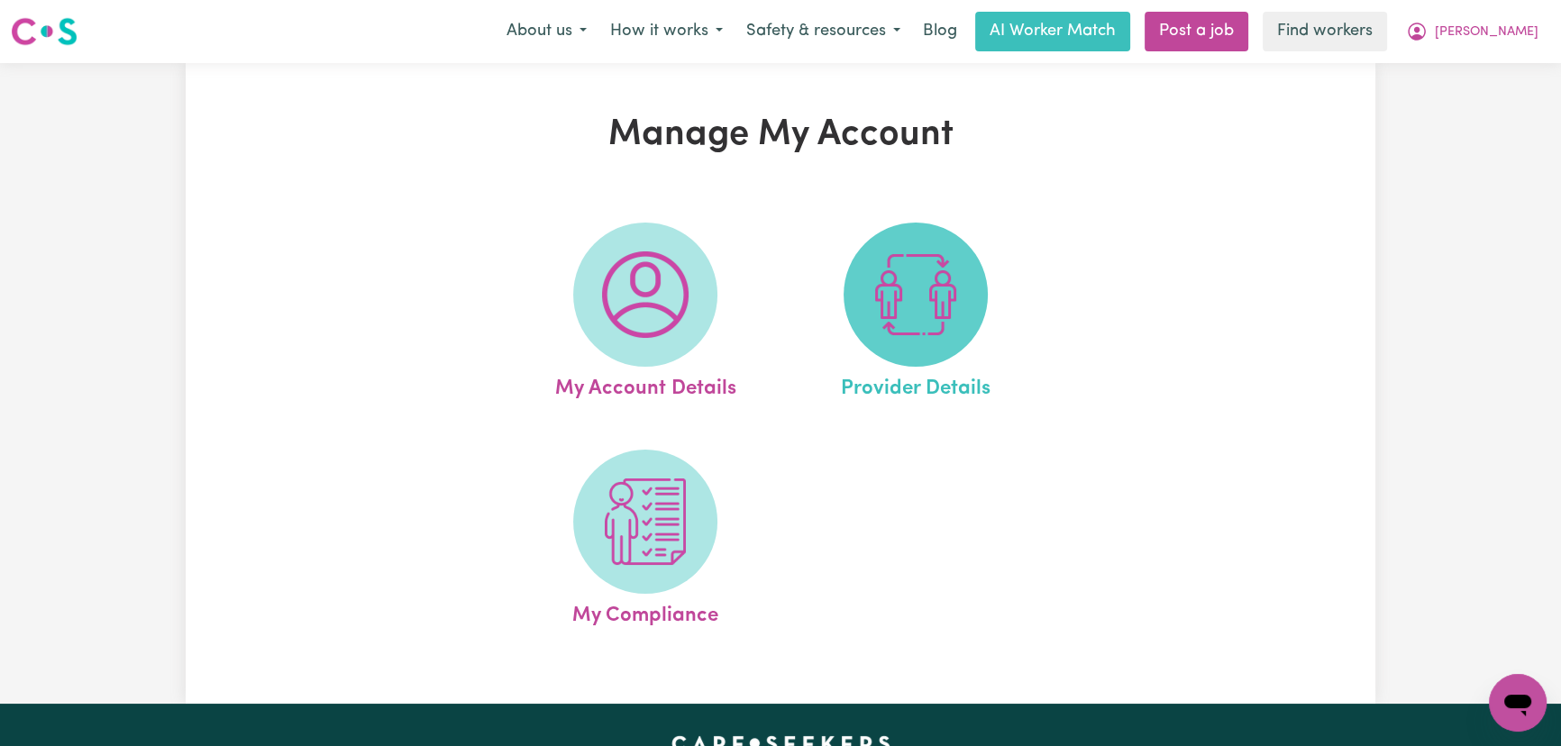
click at [946, 310] on img at bounding box center [915, 294] width 87 height 87
select select "NDIS_FUNDING_SELF_MANAGED"
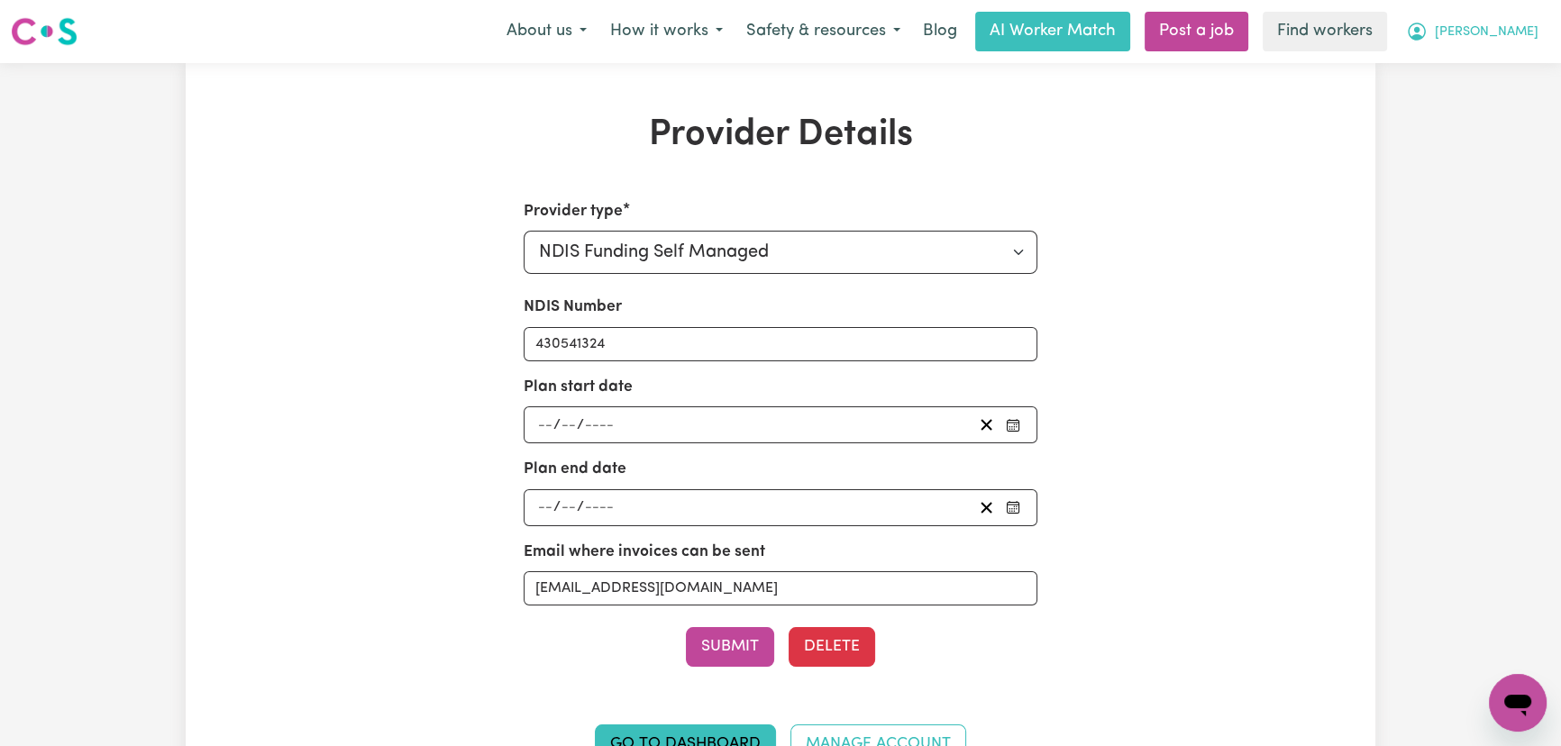
click at [1497, 41] on span "[PERSON_NAME]" at bounding box center [1487, 33] width 104 height 20
click at [1491, 98] on link "Logout" at bounding box center [1478, 104] width 142 height 34
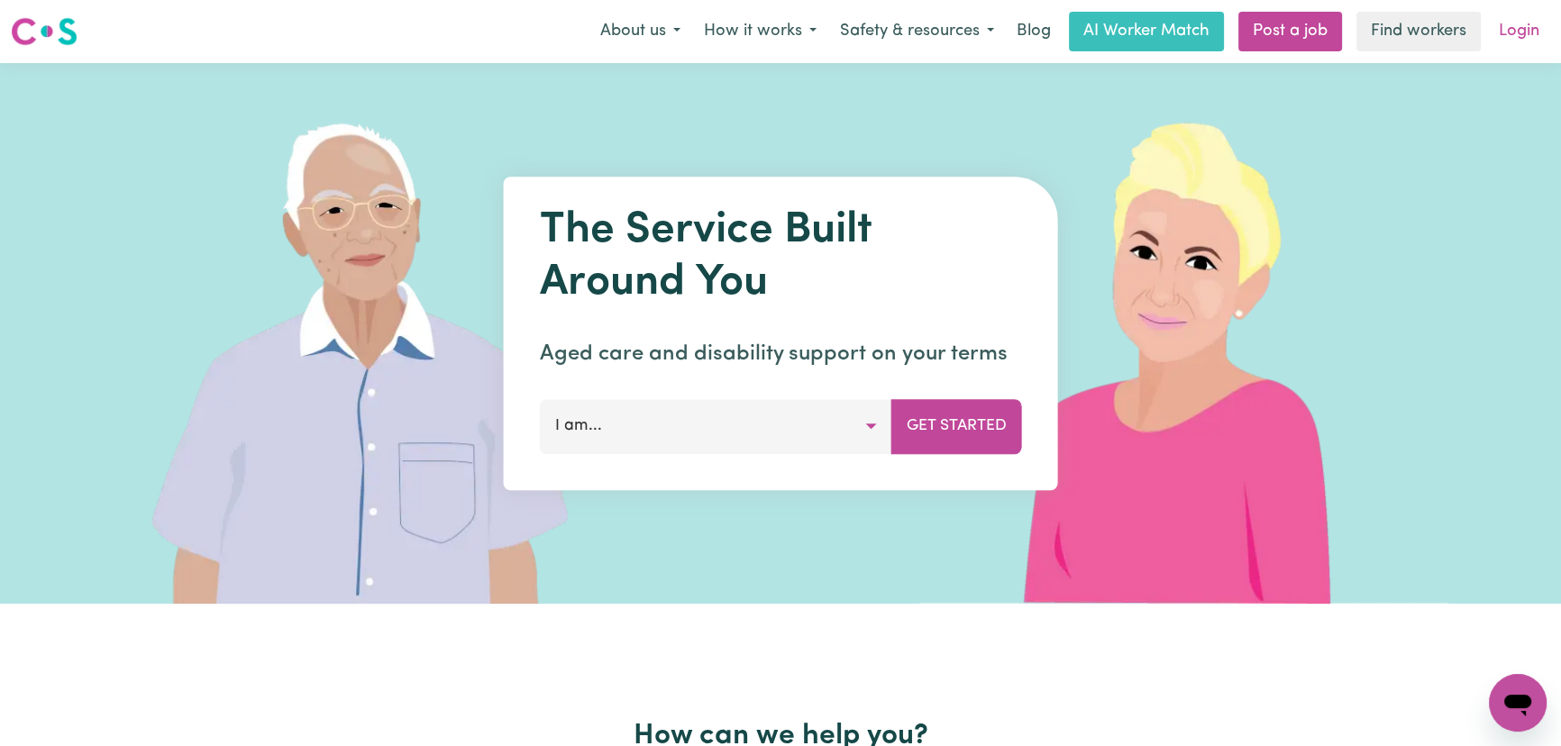
click at [1521, 33] on link "Login" at bounding box center [1519, 32] width 62 height 40
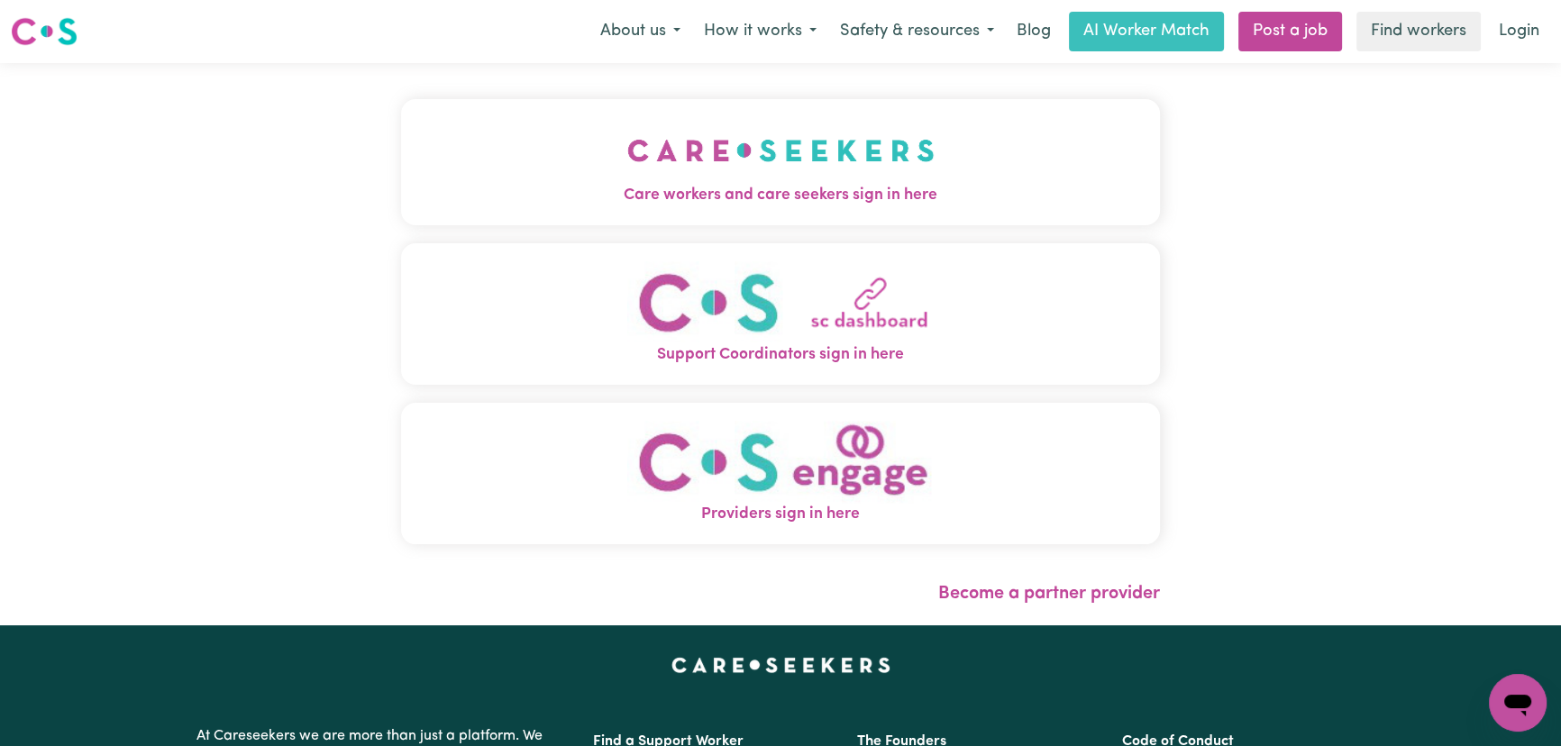
click at [627, 171] on img "Care workers and care seekers sign in here" at bounding box center [780, 150] width 307 height 67
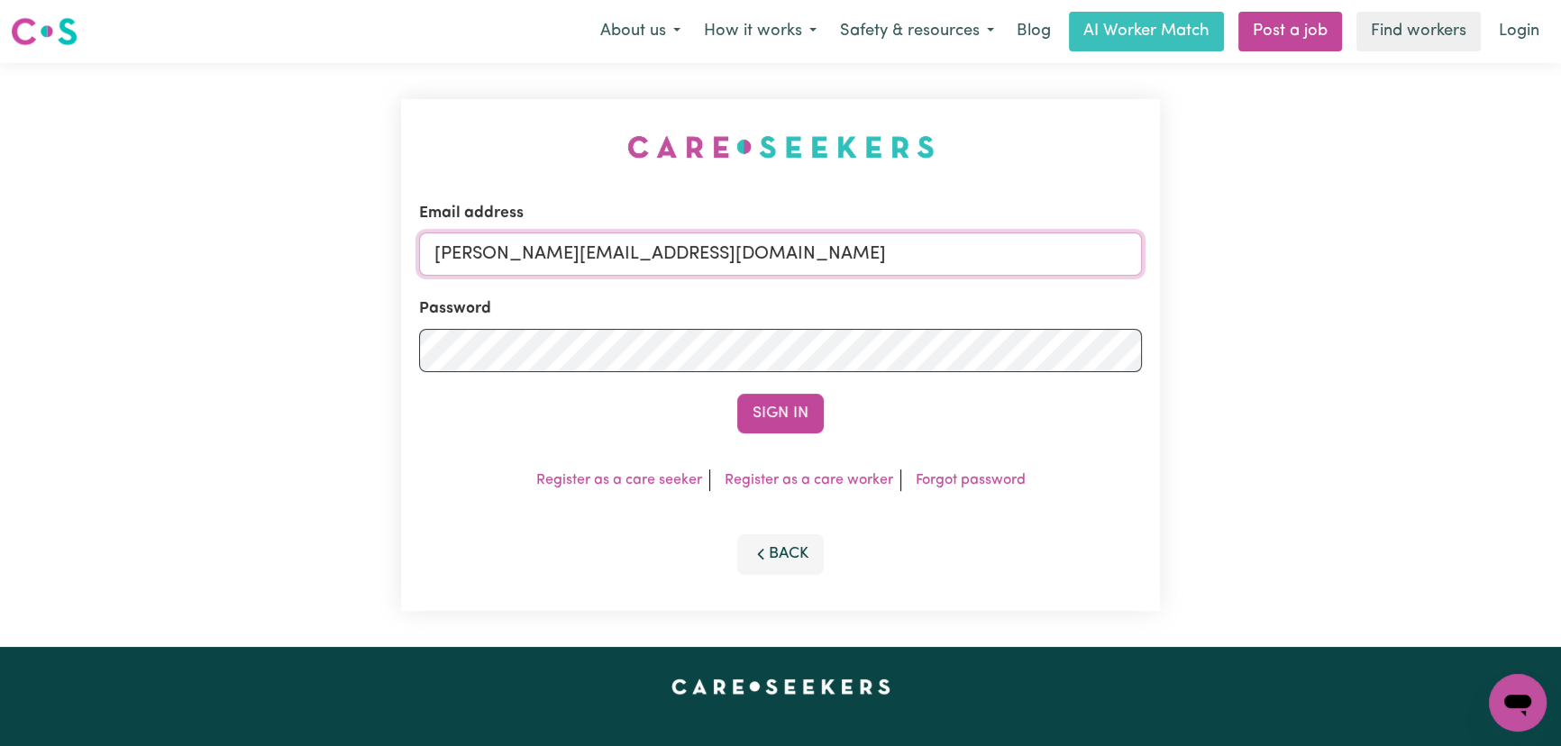
click at [742, 251] on input "[PERSON_NAME][EMAIL_ADDRESS][DOMAIN_NAME]" at bounding box center [780, 254] width 723 height 43
drag, startPoint x: 625, startPoint y: 268, endPoint x: 527, endPoint y: 268, distance: 98.2
click at [527, 268] on input "[EMAIL_ADDRESS][DOMAIN_NAME]" at bounding box center [780, 254] width 723 height 43
type input "[EMAIL_ADDRESS][DOMAIN_NAME]"
click at [776, 419] on button "Sign In" at bounding box center [780, 414] width 87 height 40
